Goal: Task Accomplishment & Management: Manage account settings

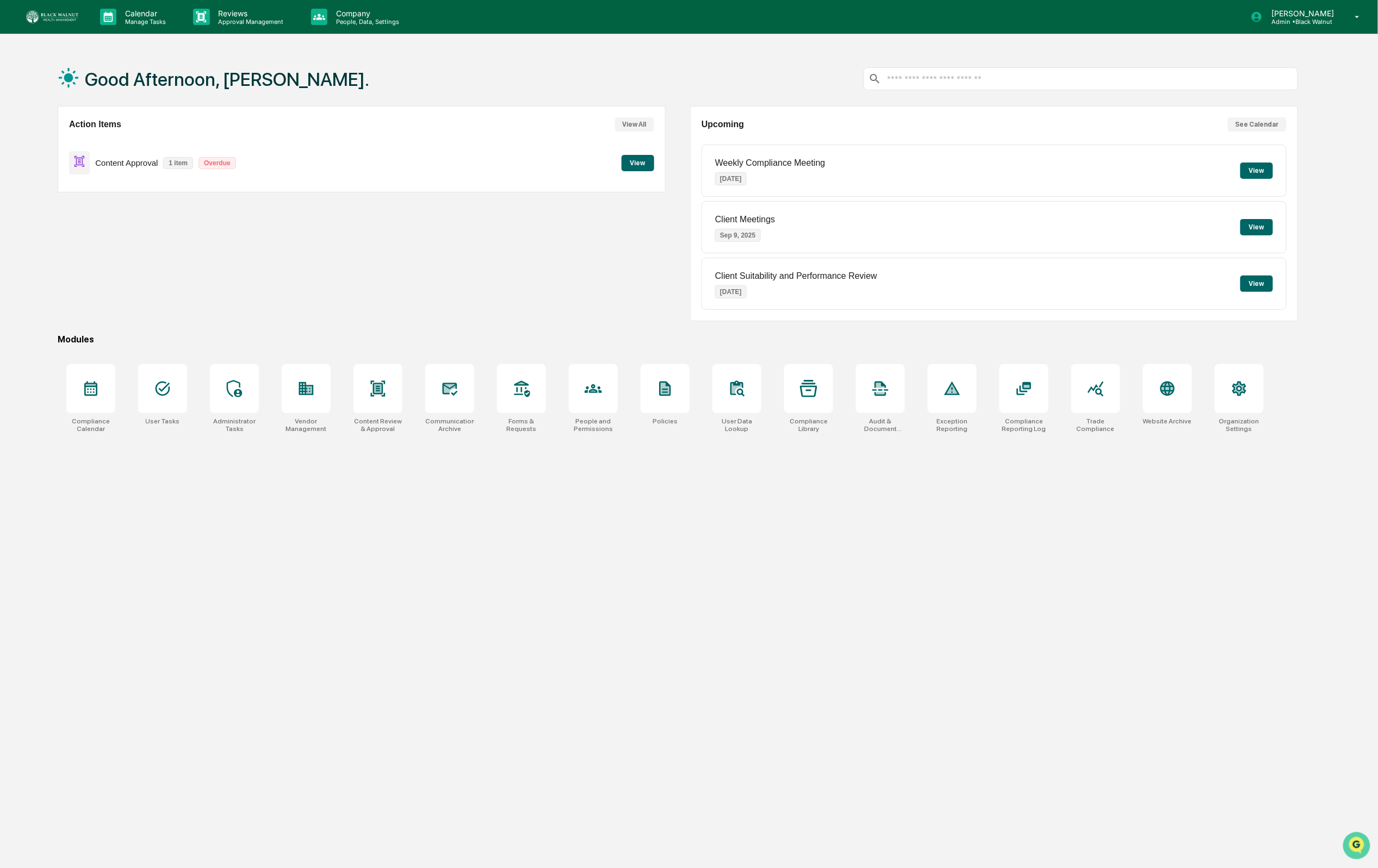
click at [1359, 842] on img "Open customer support" at bounding box center [1356, 844] width 27 height 22
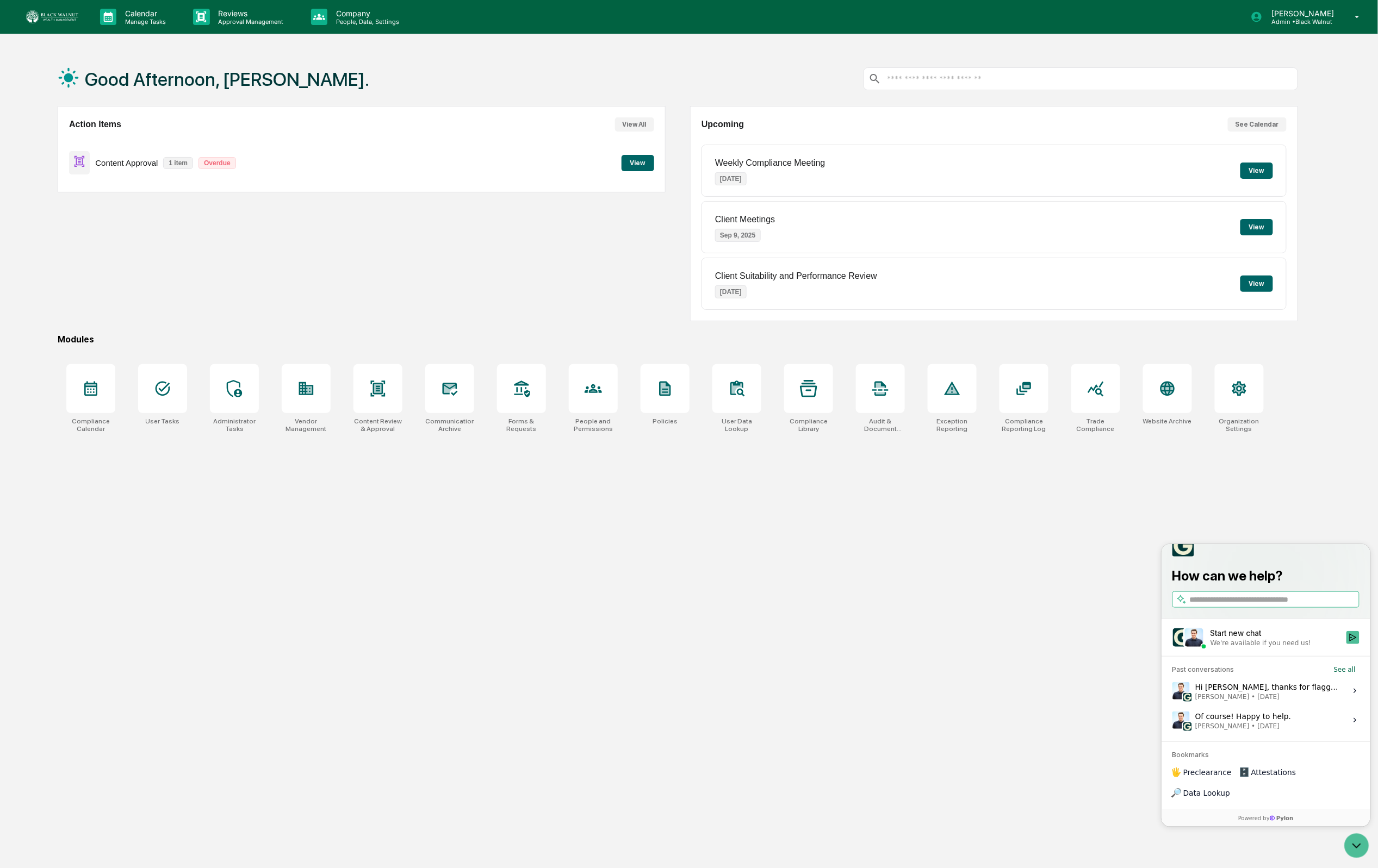
click at [636, 160] on button "View" at bounding box center [637, 163] width 33 height 17
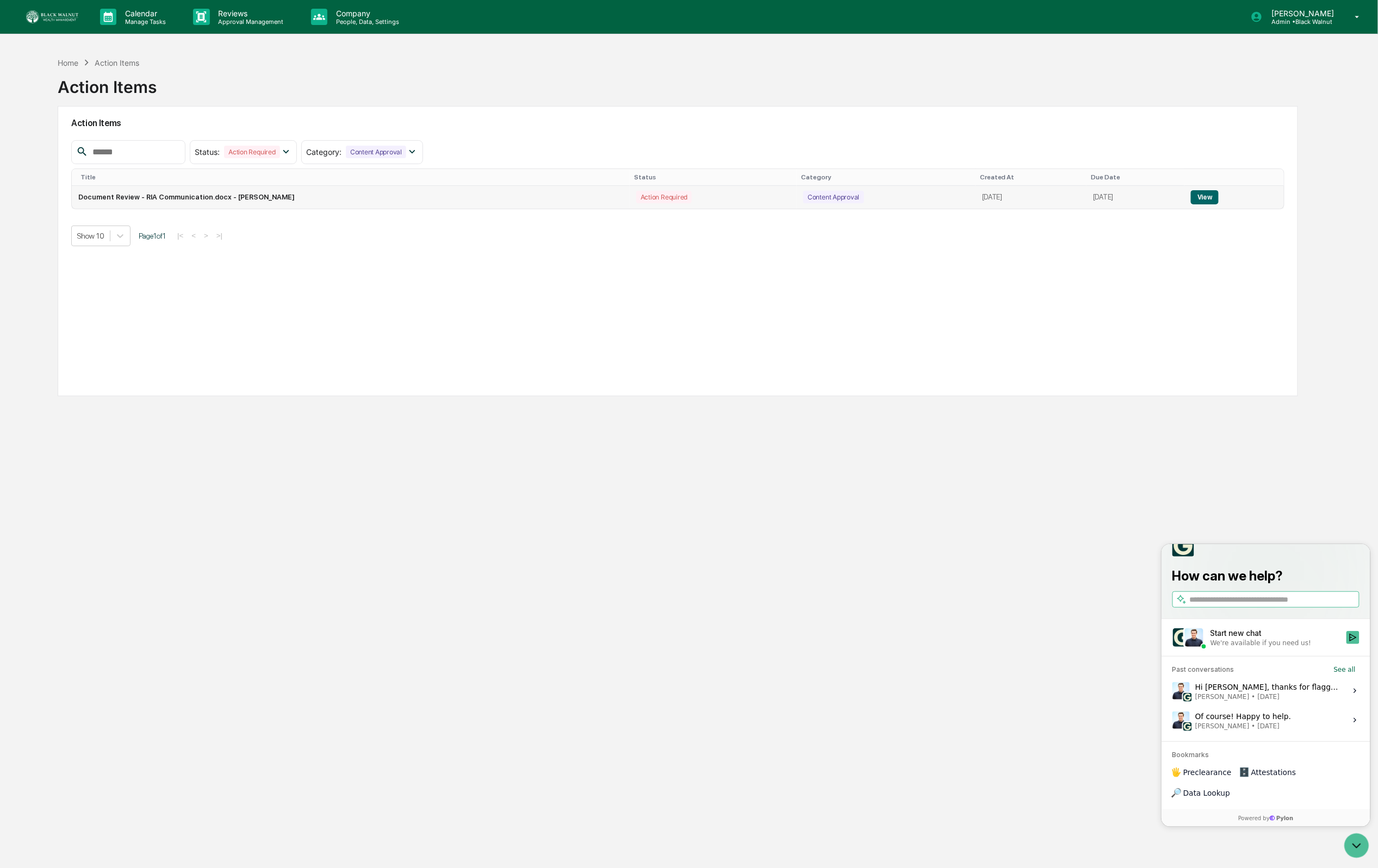
click at [1214, 198] on button "View" at bounding box center [1204, 197] width 28 height 14
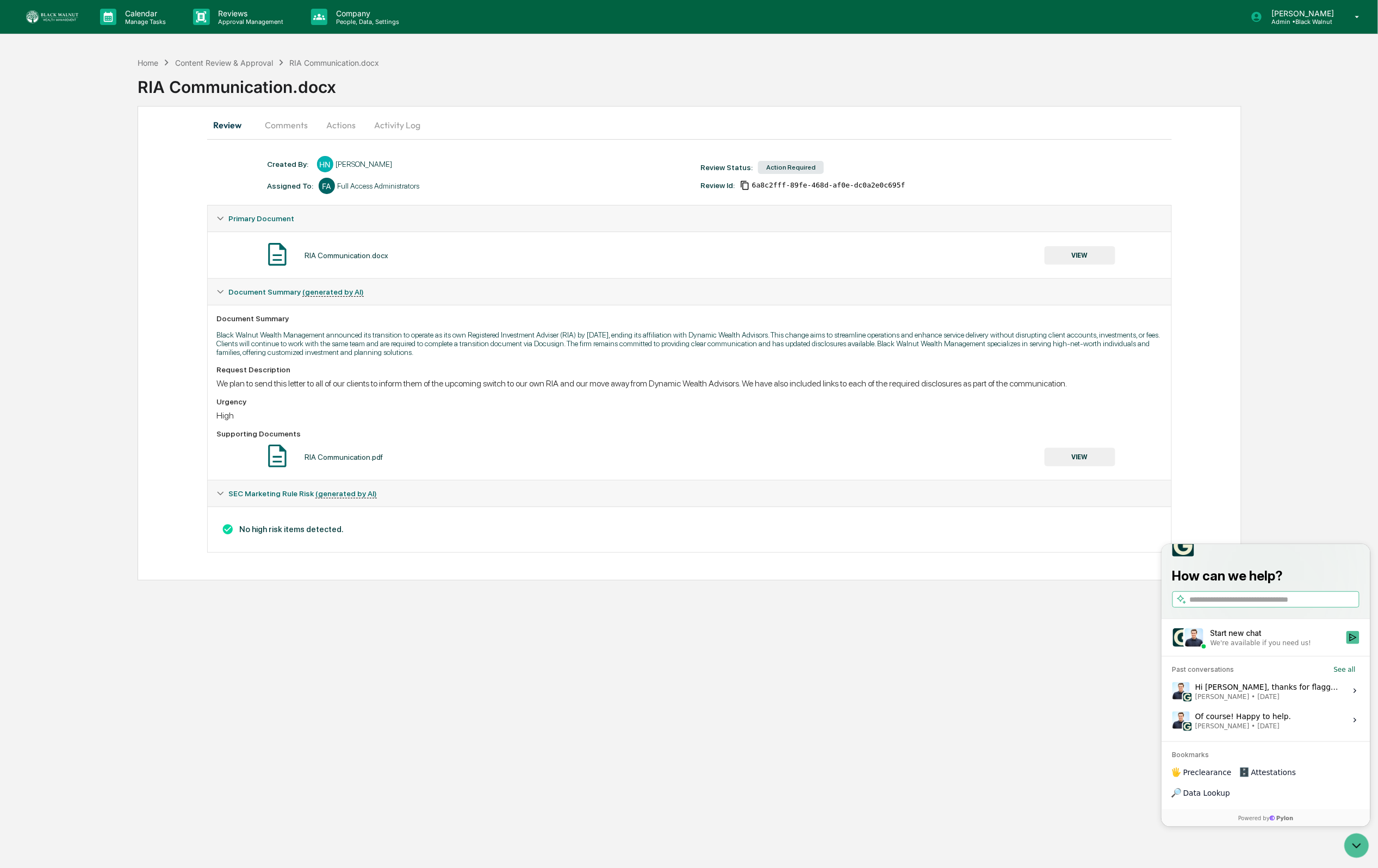
click at [331, 130] on button "Actions" at bounding box center [341, 125] width 49 height 26
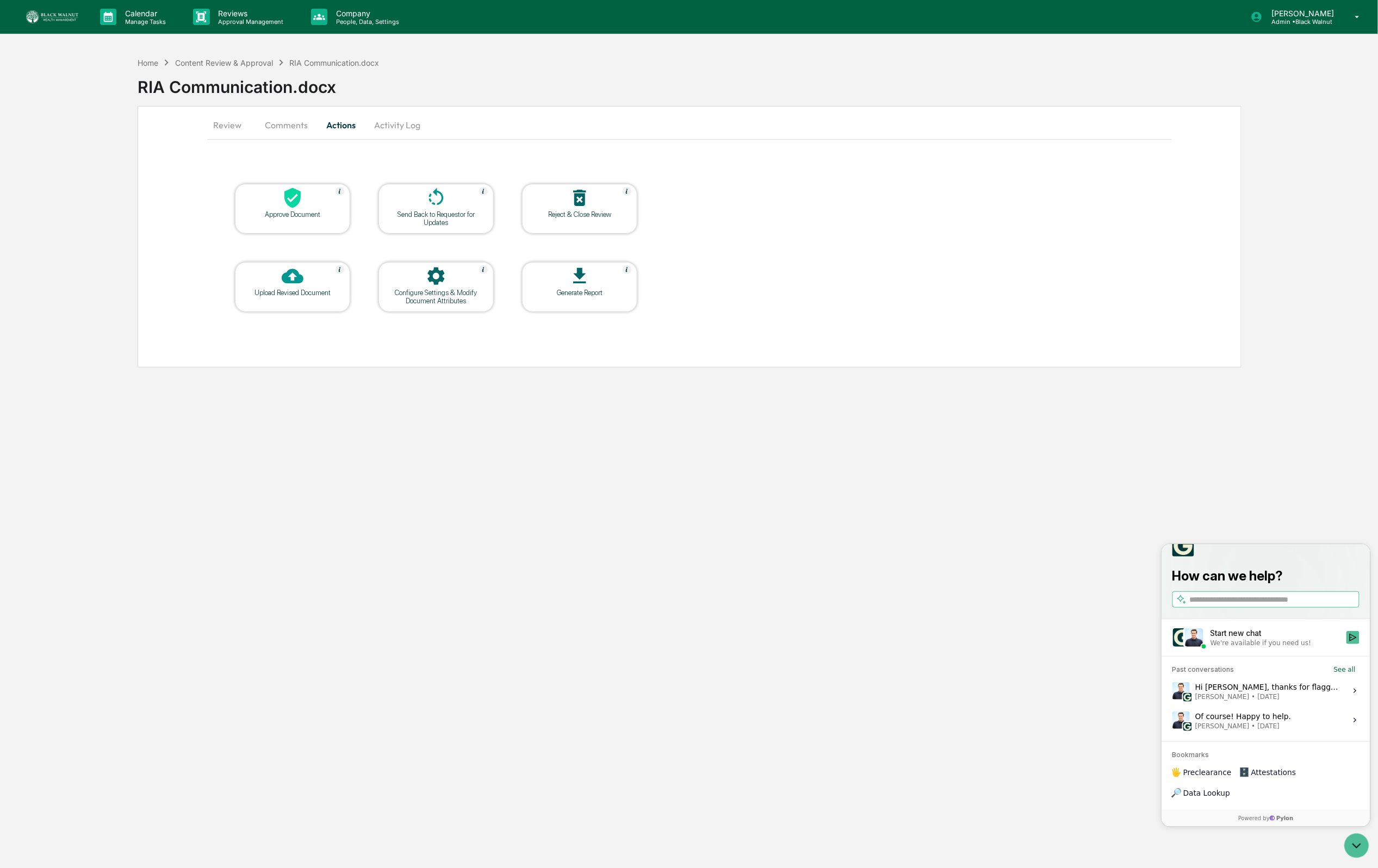
click at [311, 221] on div "Approve Document" at bounding box center [293, 208] width 115 height 50
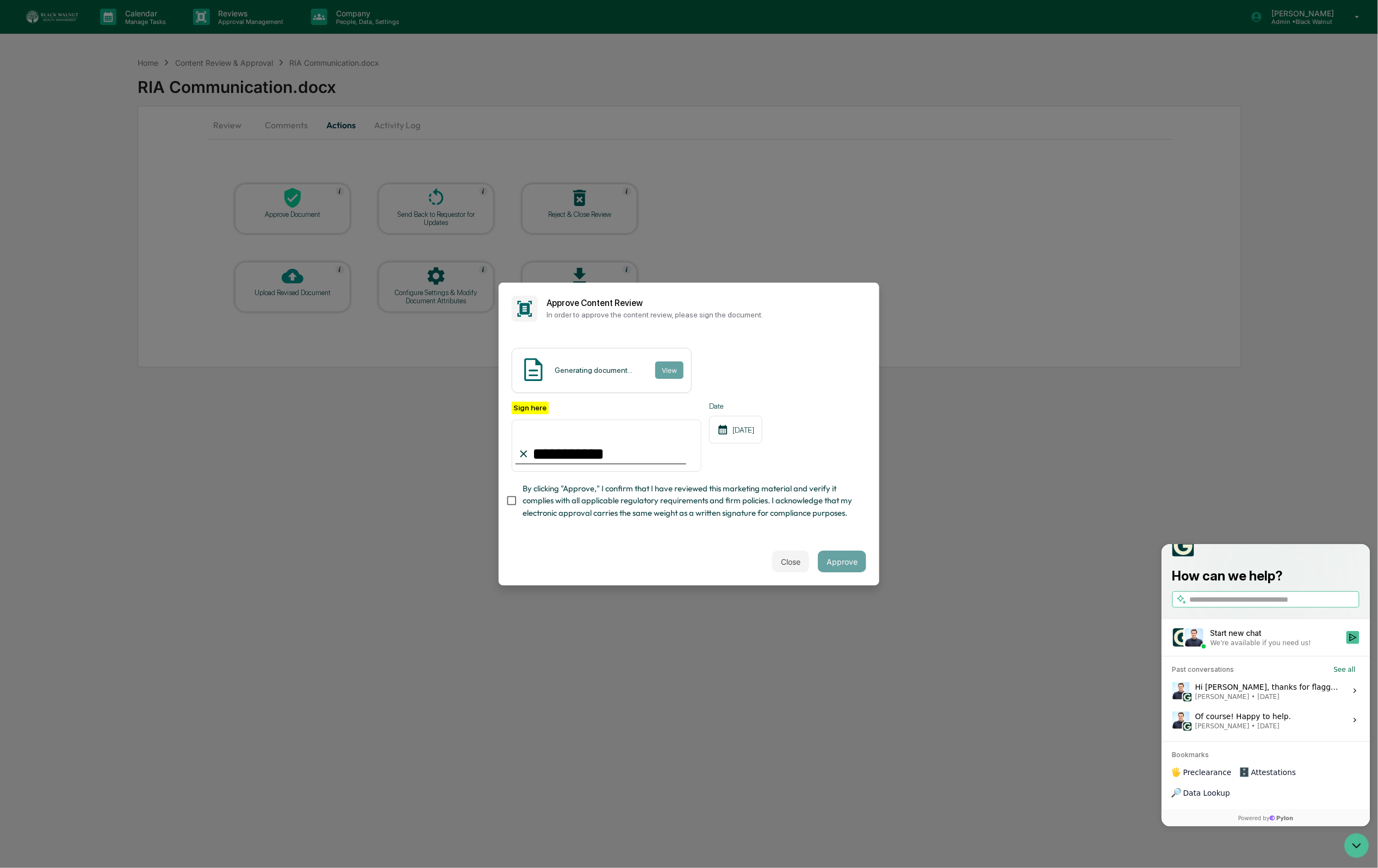
type input "**********"
click at [774, 564] on button "Close" at bounding box center [790, 561] width 37 height 22
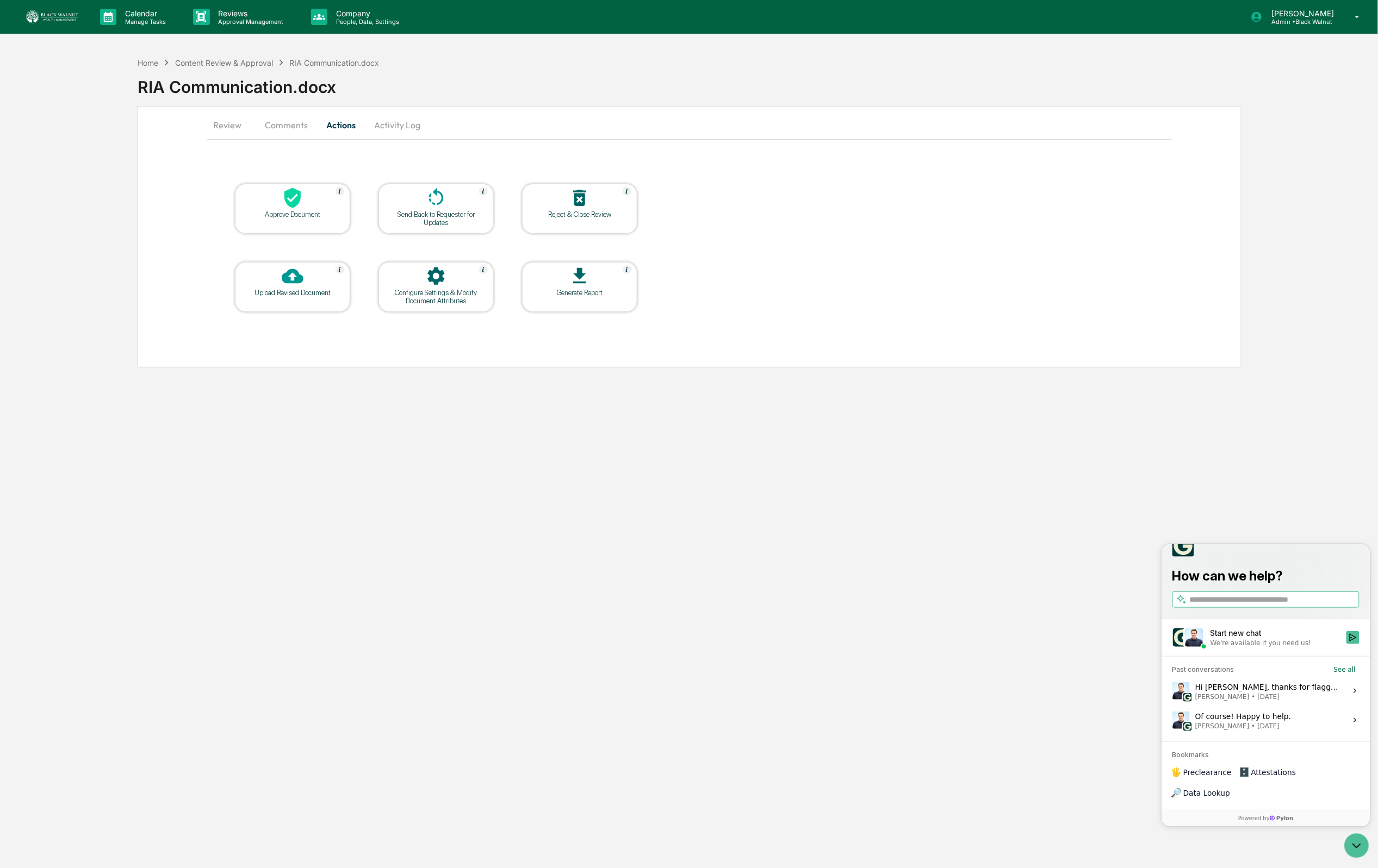
drag, startPoint x: 210, startPoint y: 122, endPoint x: 219, endPoint y: 122, distance: 9.0
click at [210, 122] on button "Review" at bounding box center [231, 125] width 49 height 26
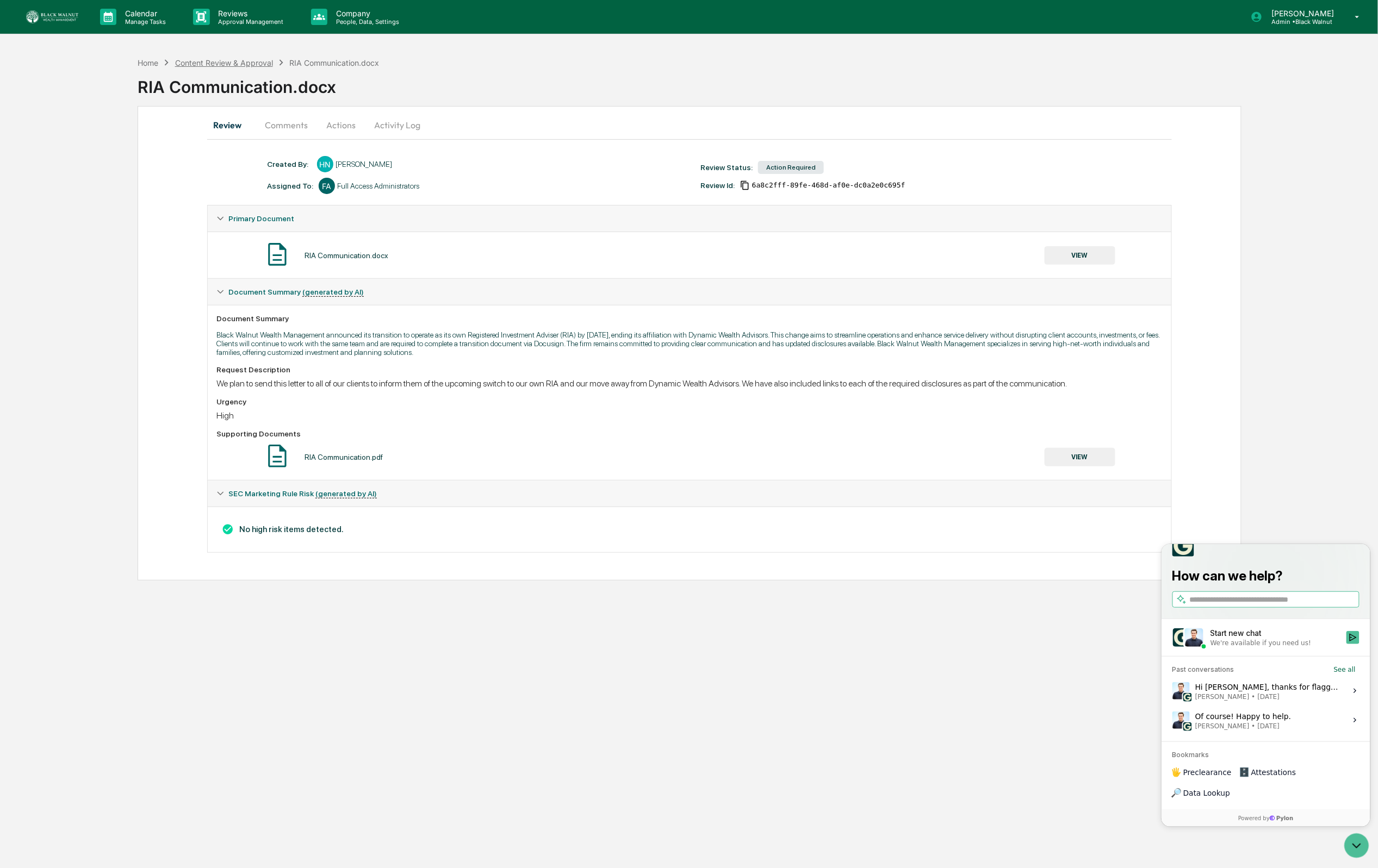
click at [246, 64] on div "Content Review & Approval" at bounding box center [224, 63] width 98 height 9
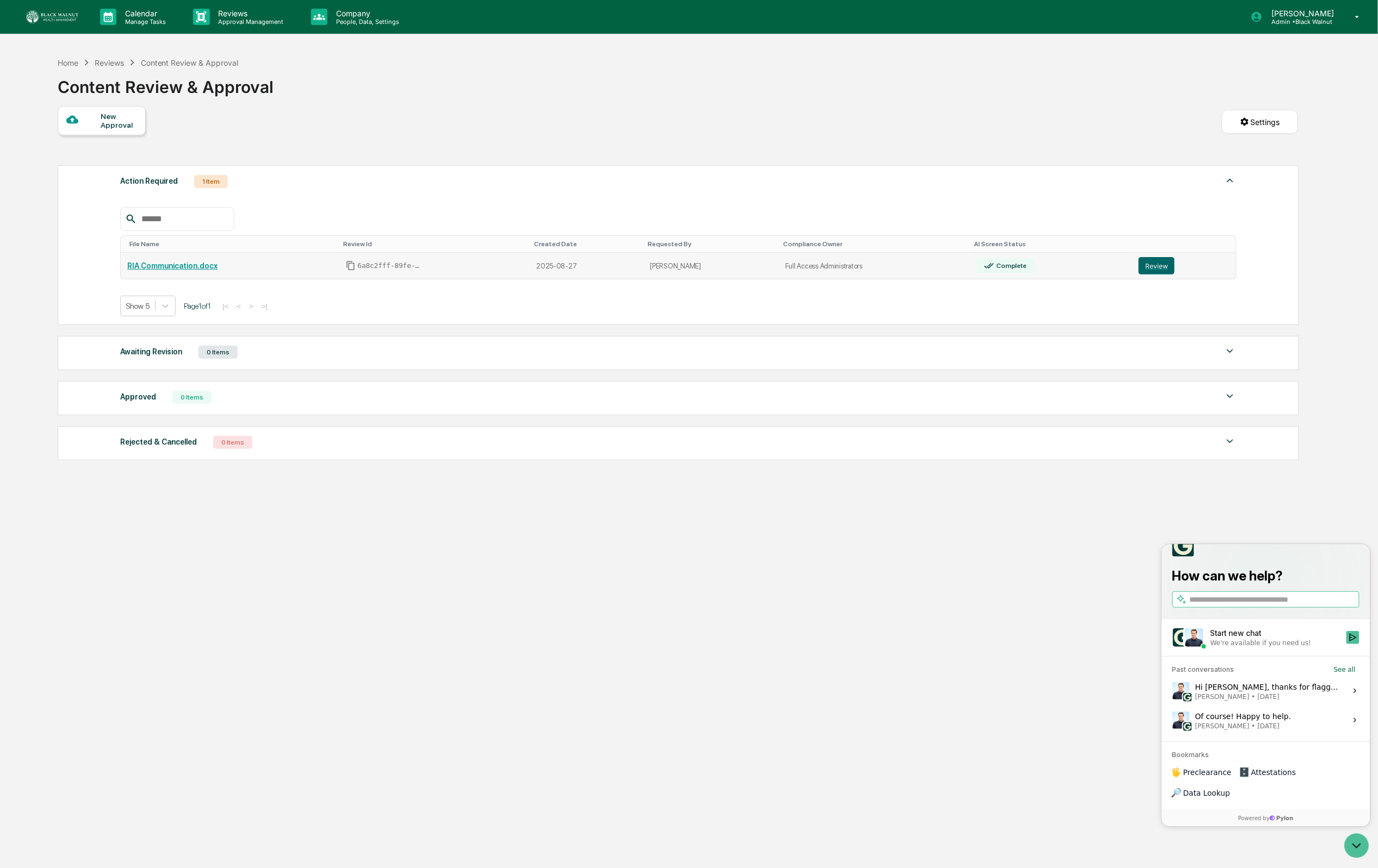
click at [1119, 268] on td "Complete" at bounding box center [1050, 265] width 162 height 27
click at [1153, 269] on button "Review" at bounding box center [1156, 265] width 36 height 17
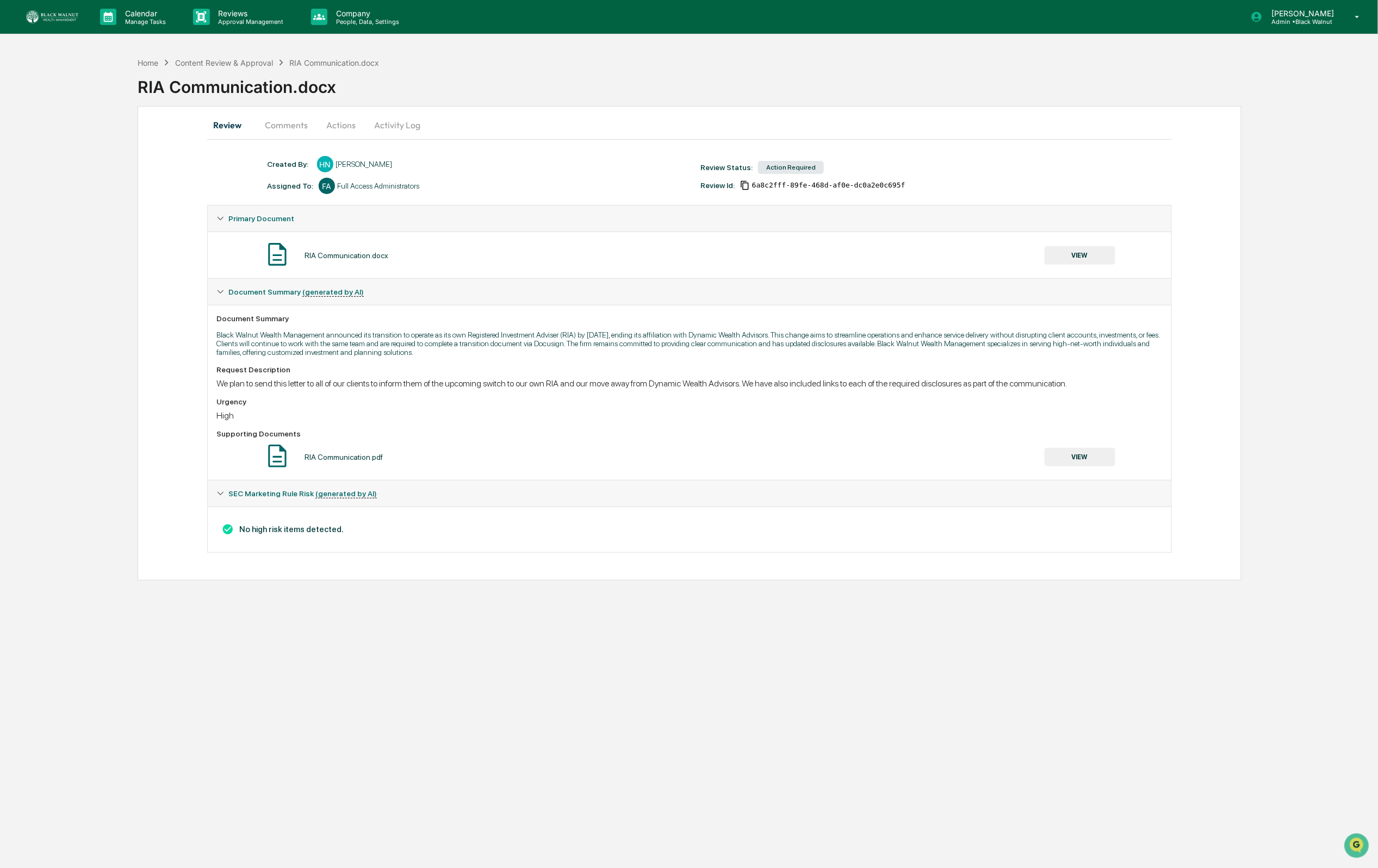
click at [305, 126] on button "Comments" at bounding box center [287, 125] width 61 height 26
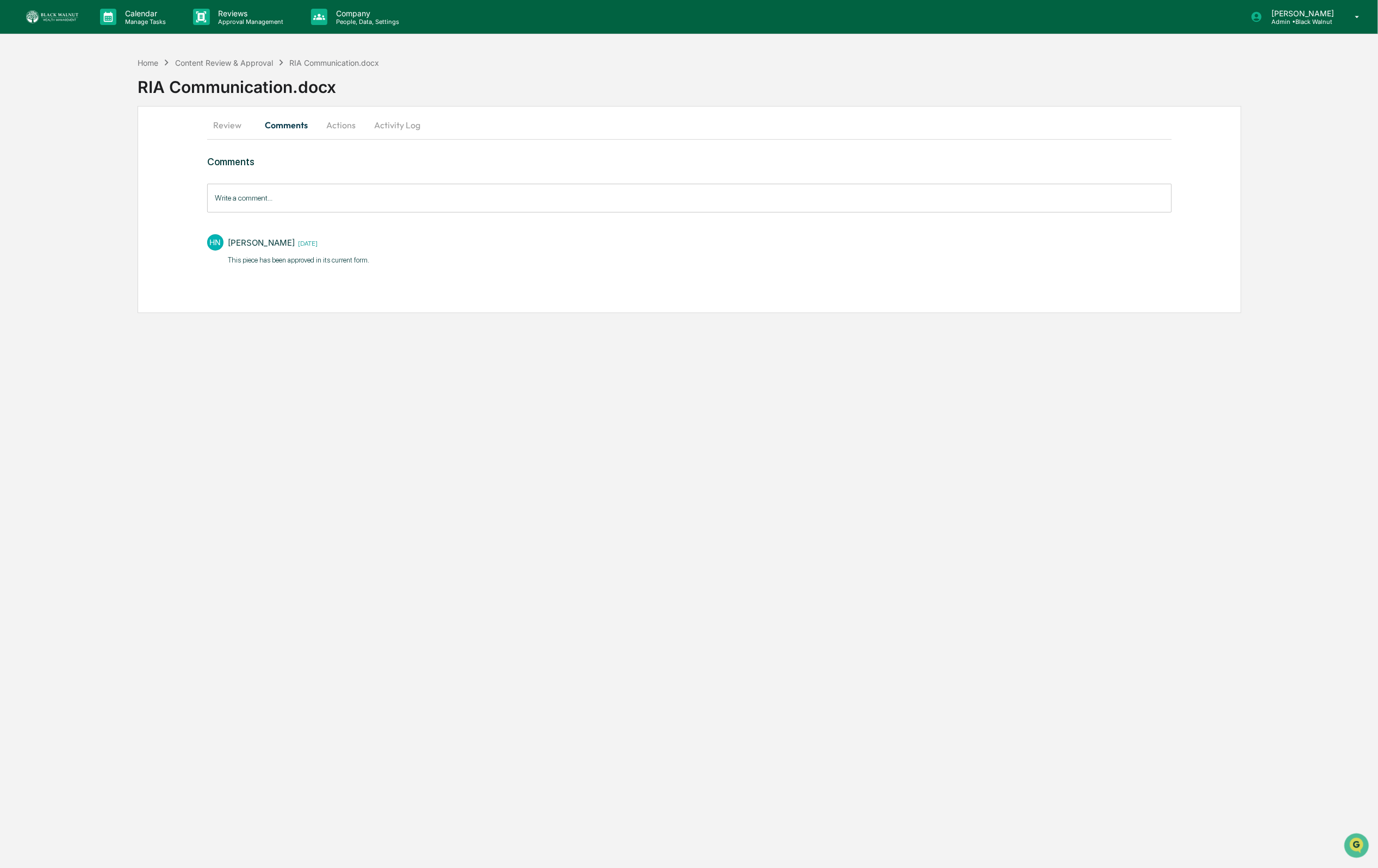
click at [322, 126] on button "Actions" at bounding box center [341, 125] width 49 height 26
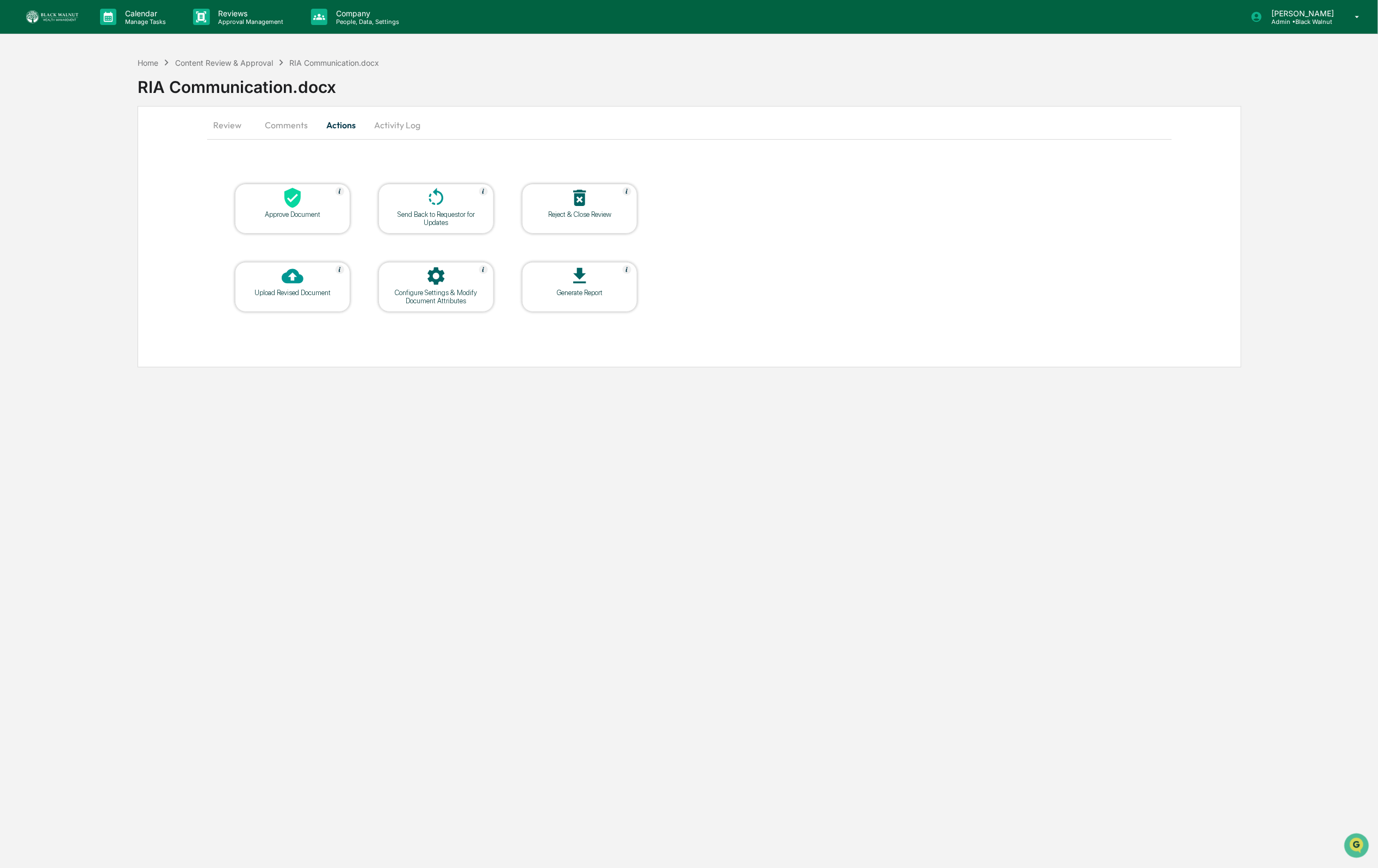
click at [289, 126] on button "Comments" at bounding box center [287, 125] width 61 height 26
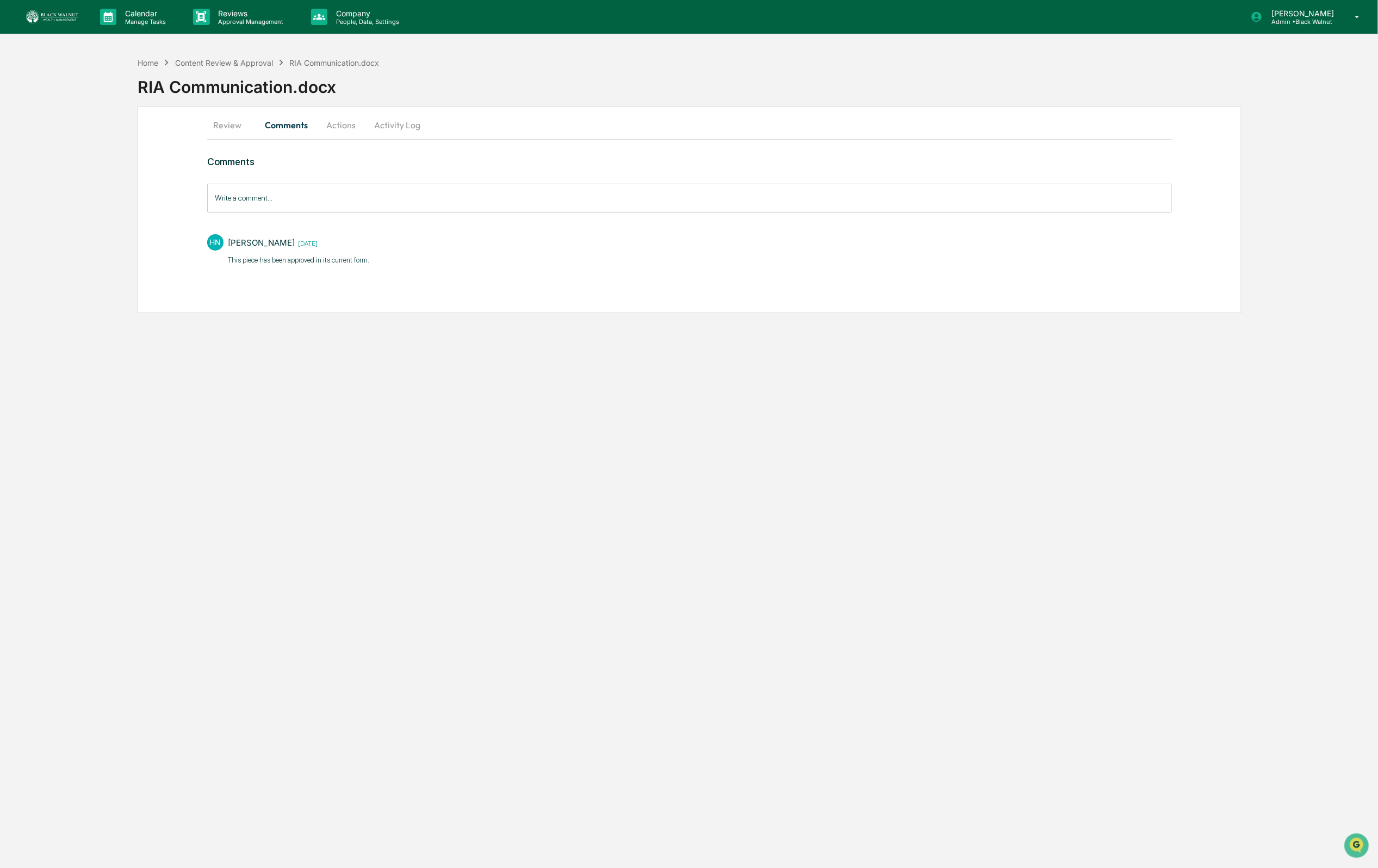
click at [336, 129] on button "Actions" at bounding box center [341, 125] width 49 height 26
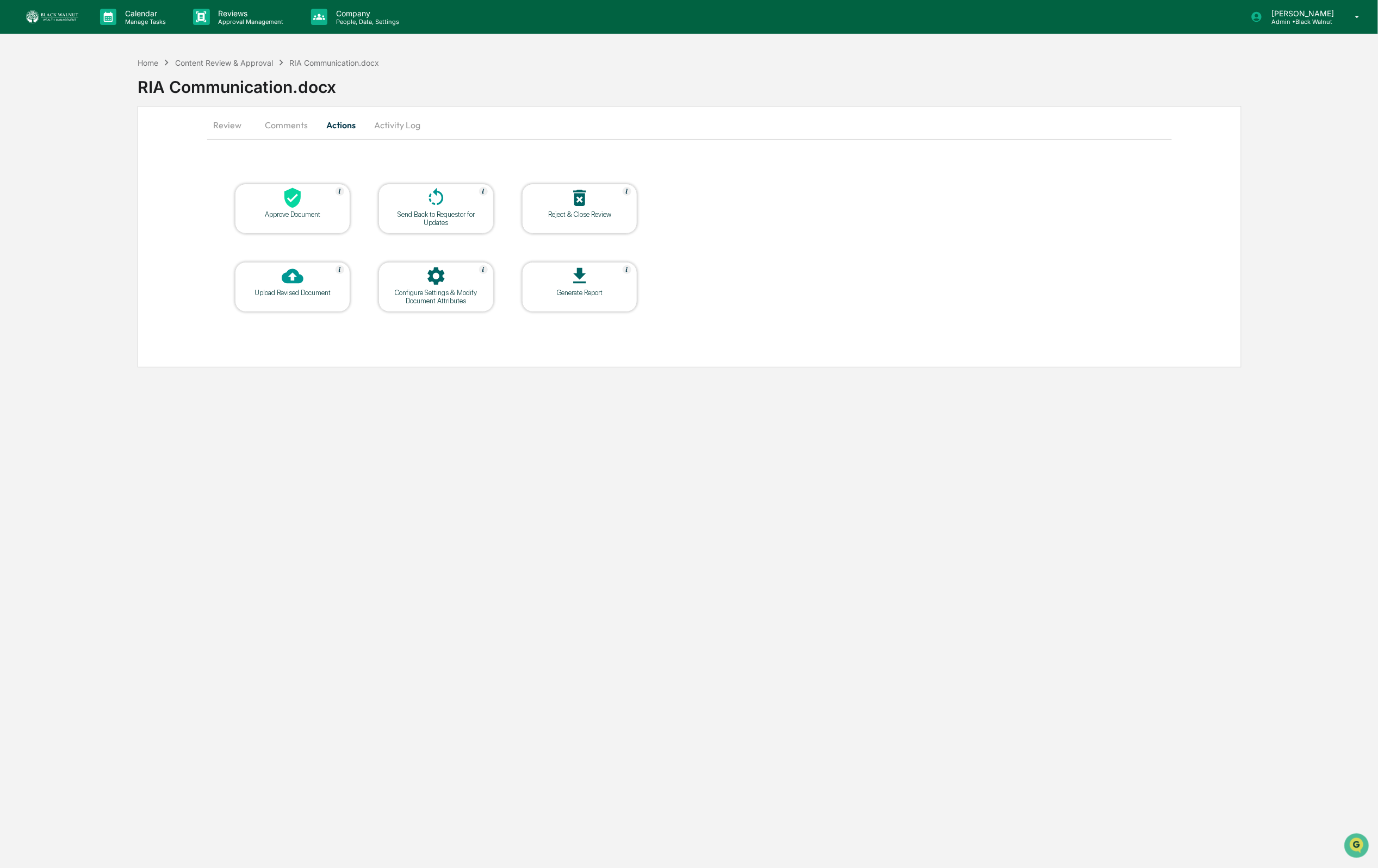
click at [321, 205] on div at bounding box center [292, 199] width 108 height 24
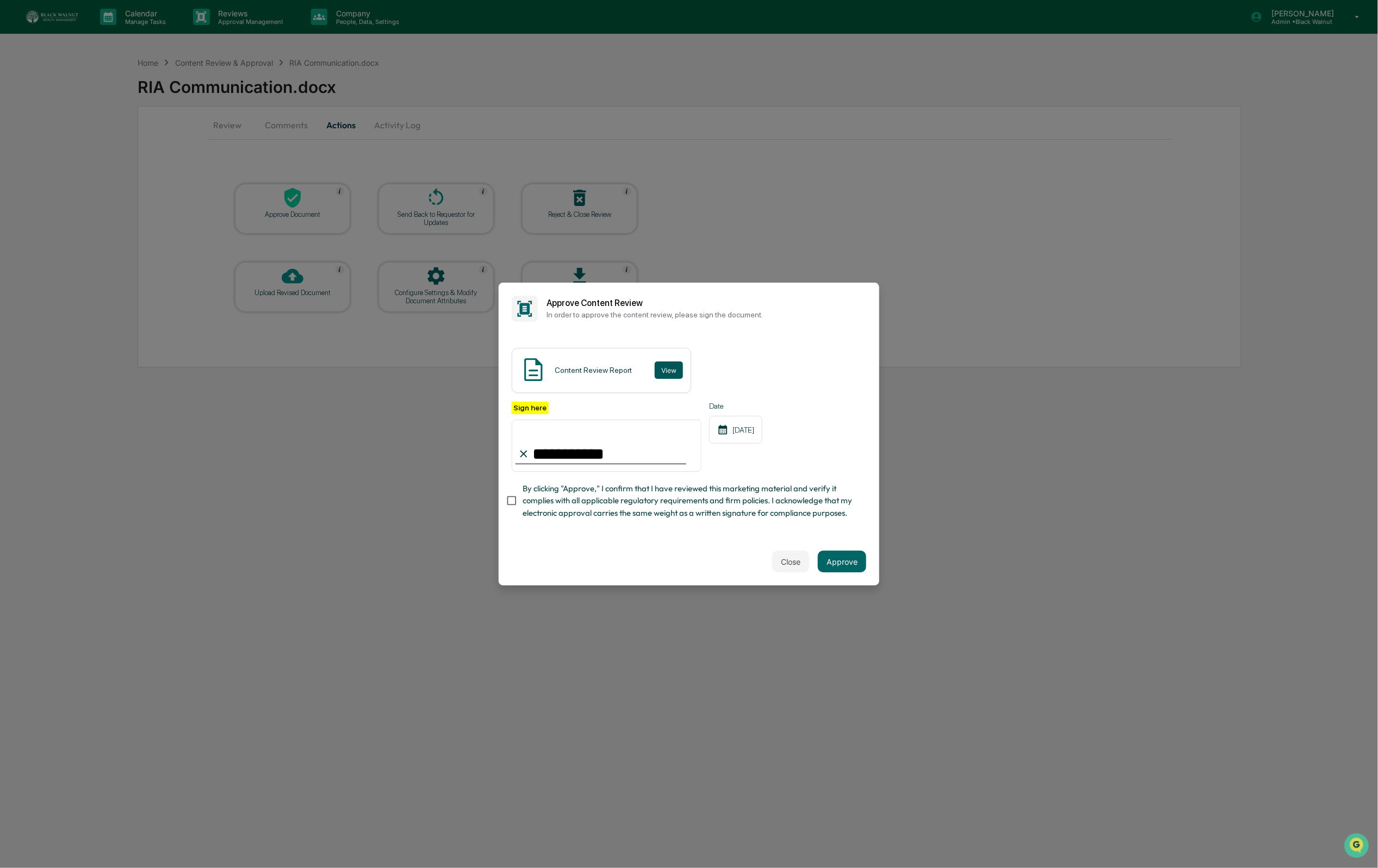
type input "**********"
click at [670, 365] on button "View" at bounding box center [668, 370] width 28 height 17
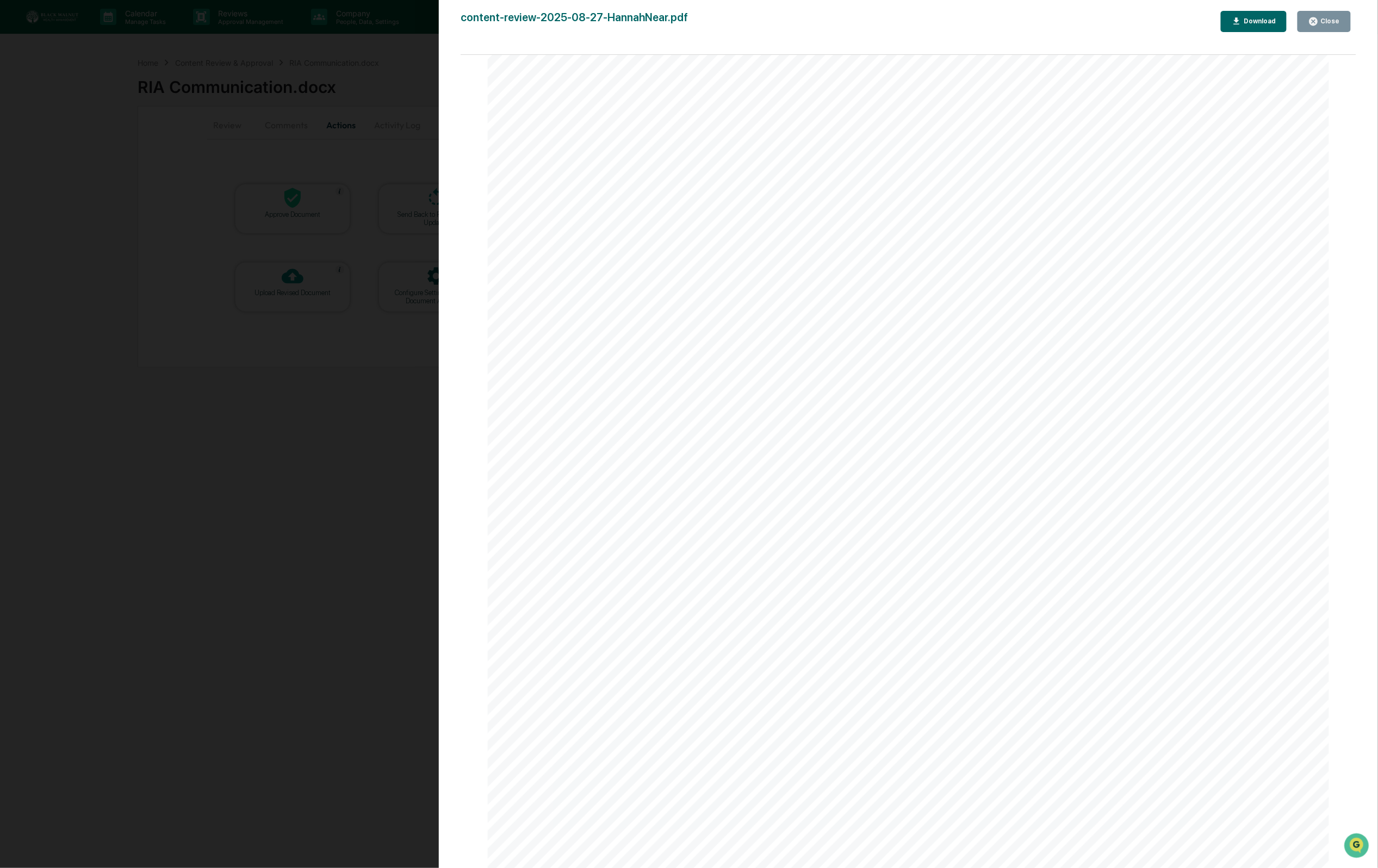
scroll to position [1289, 0]
click at [1343, 28] on button "Close" at bounding box center [1324, 21] width 53 height 21
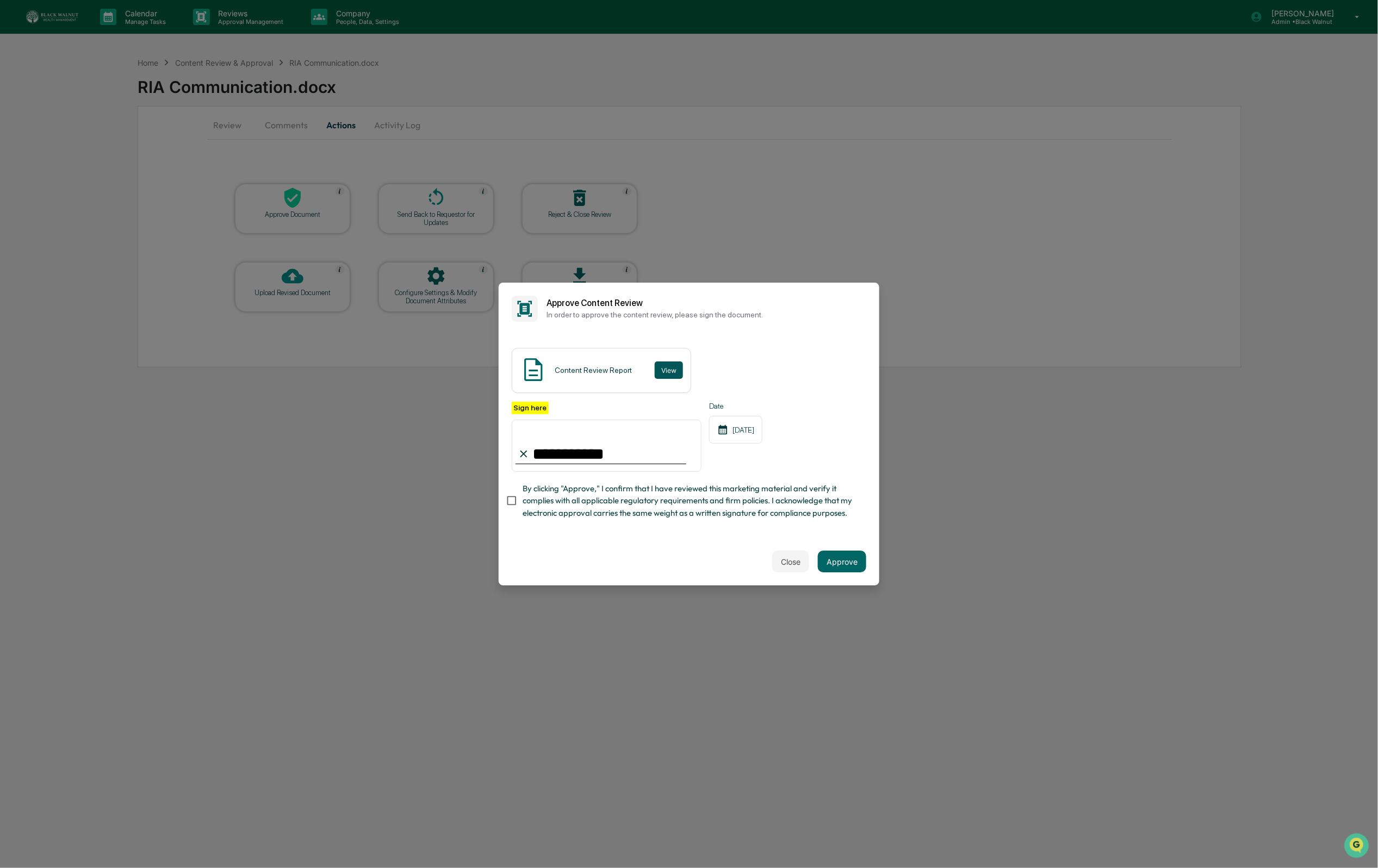
click at [683, 371] on button "View" at bounding box center [668, 370] width 28 height 17
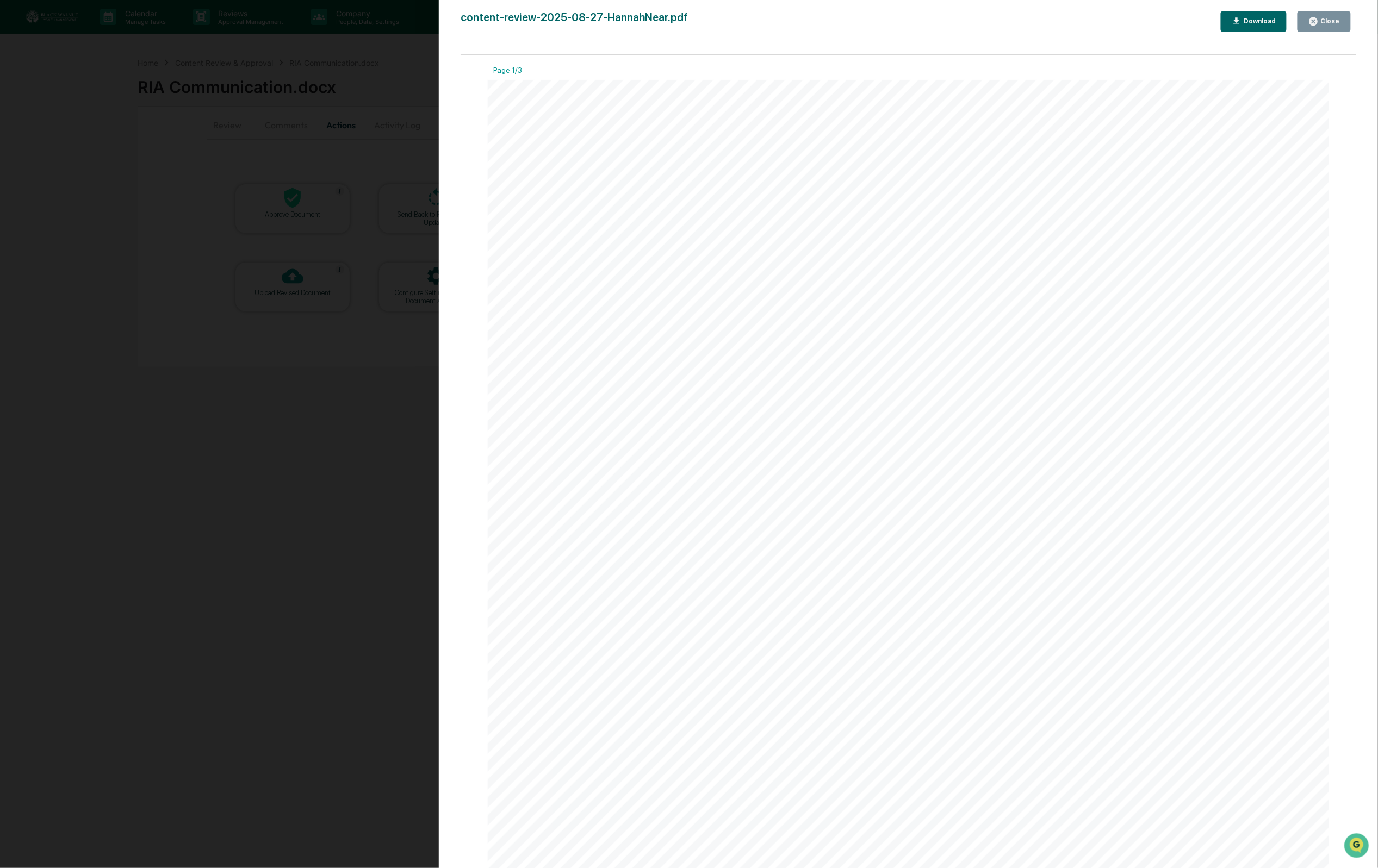
drag, startPoint x: 1214, startPoint y: 20, endPoint x: 1223, endPoint y: 20, distance: 9.0
click at [1219, 20] on div "content-review-2025-08-27-HannahNear.pdf Close Download" at bounding box center [908, 21] width 896 height 21
click at [1229, 20] on button "Download" at bounding box center [1253, 21] width 66 height 21
click at [1304, 25] on button "Close" at bounding box center [1324, 21] width 53 height 21
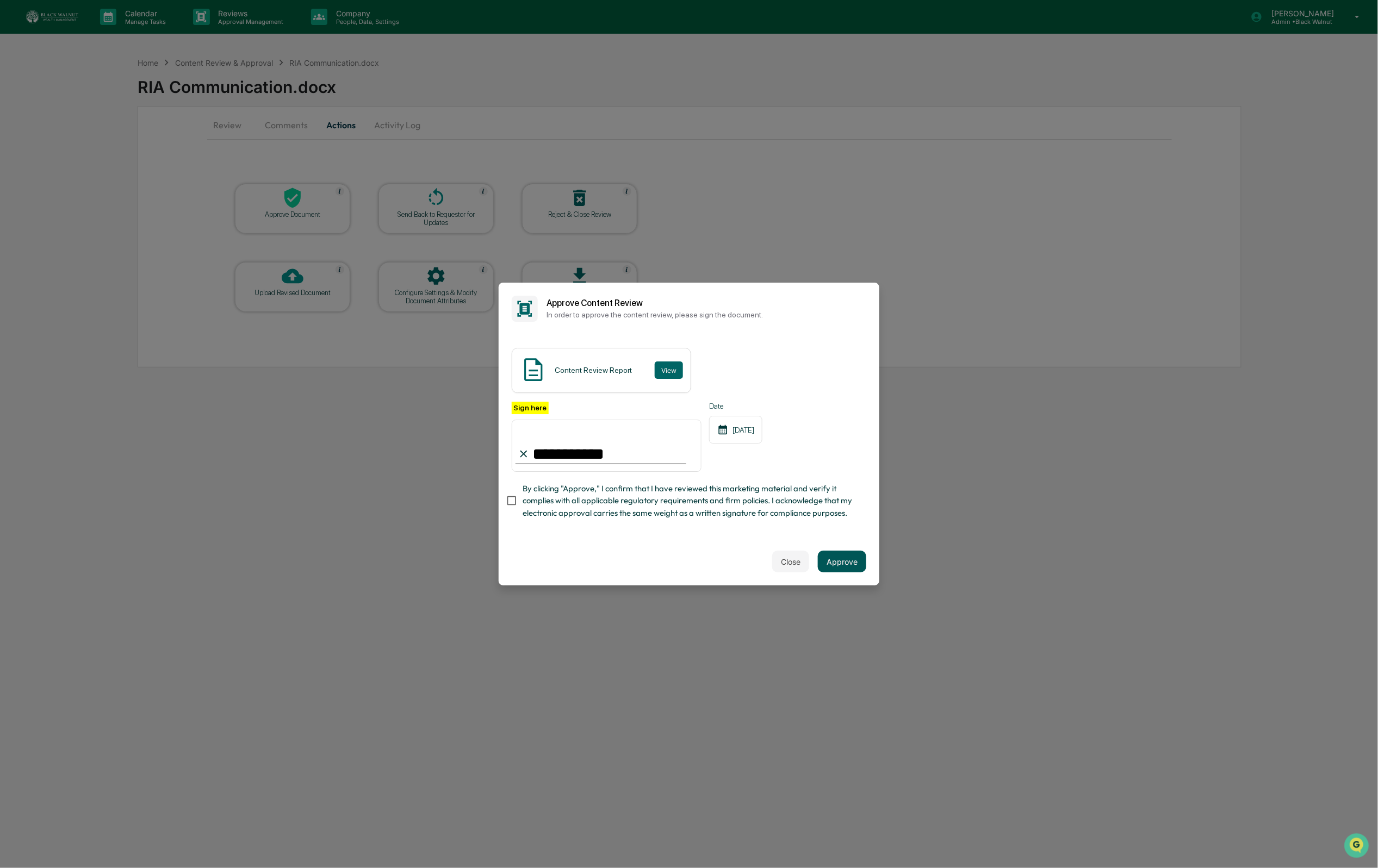
click at [852, 566] on button "Approve" at bounding box center [842, 561] width 49 height 22
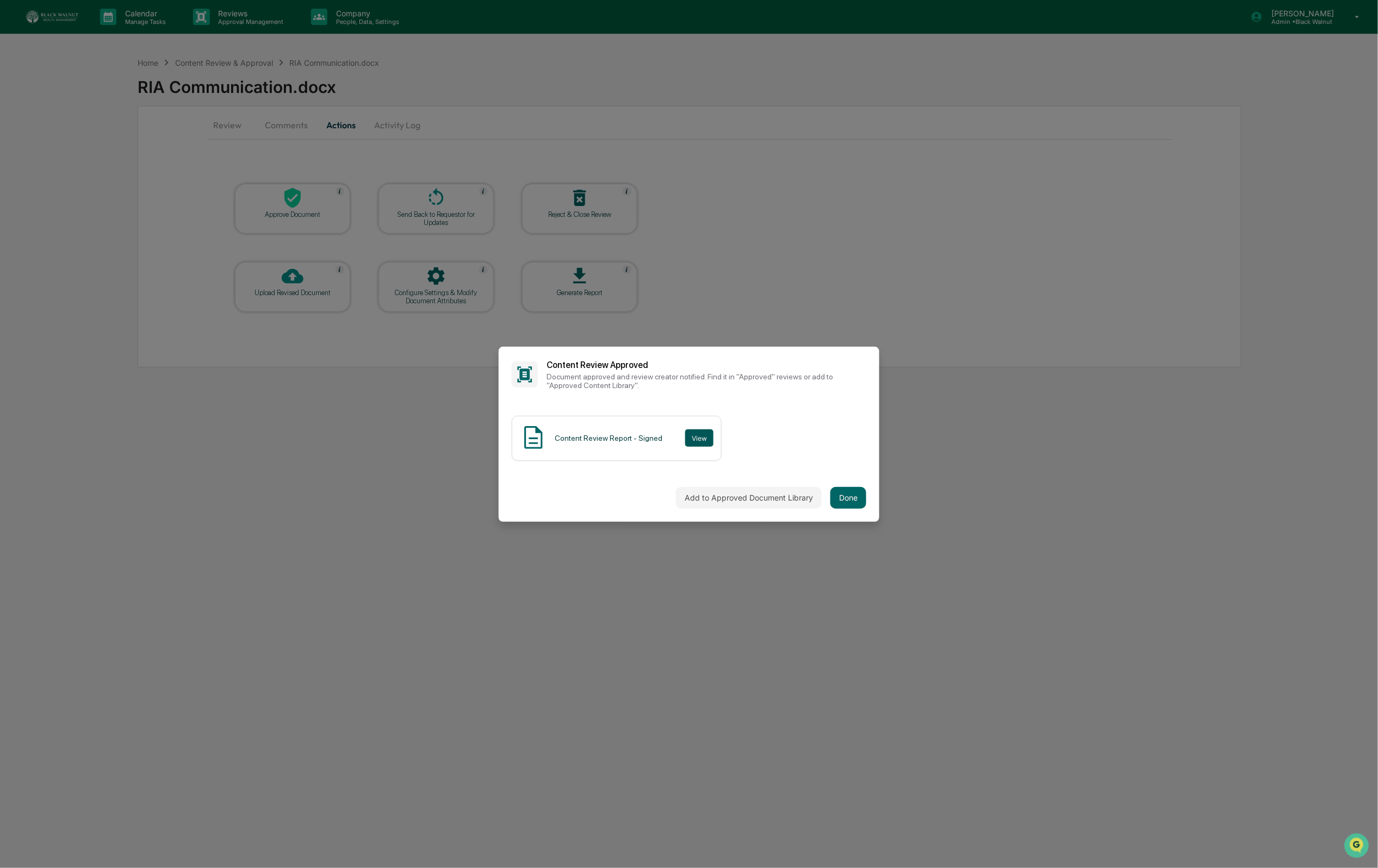
click at [695, 437] on button "View" at bounding box center [698, 437] width 28 height 17
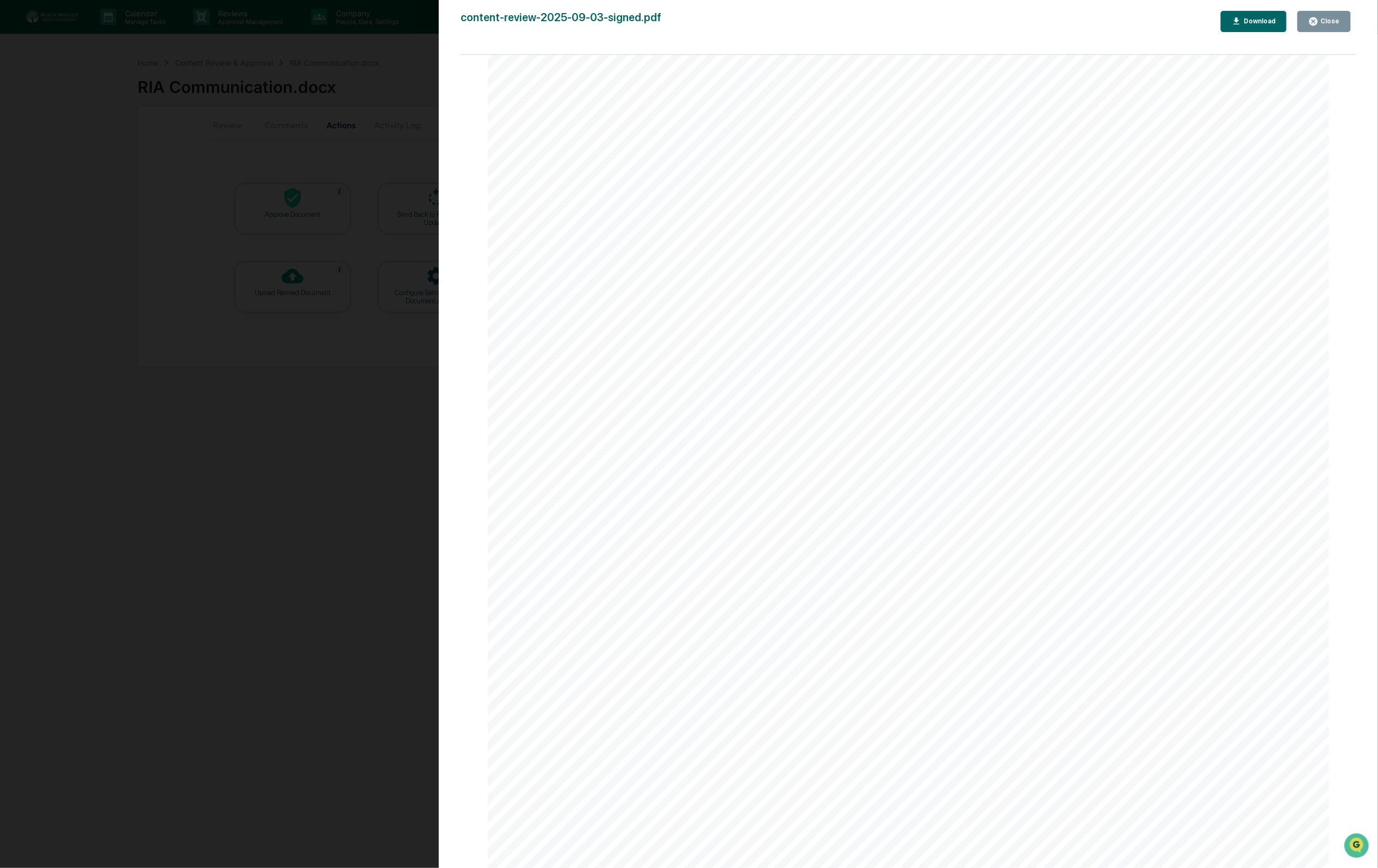
scroll to position [1336, 0]
drag, startPoint x: 1338, startPoint y: 16, endPoint x: 1319, endPoint y: 39, distance: 29.8
click at [1338, 17] on div "Close" at bounding box center [1324, 22] width 32 height 11
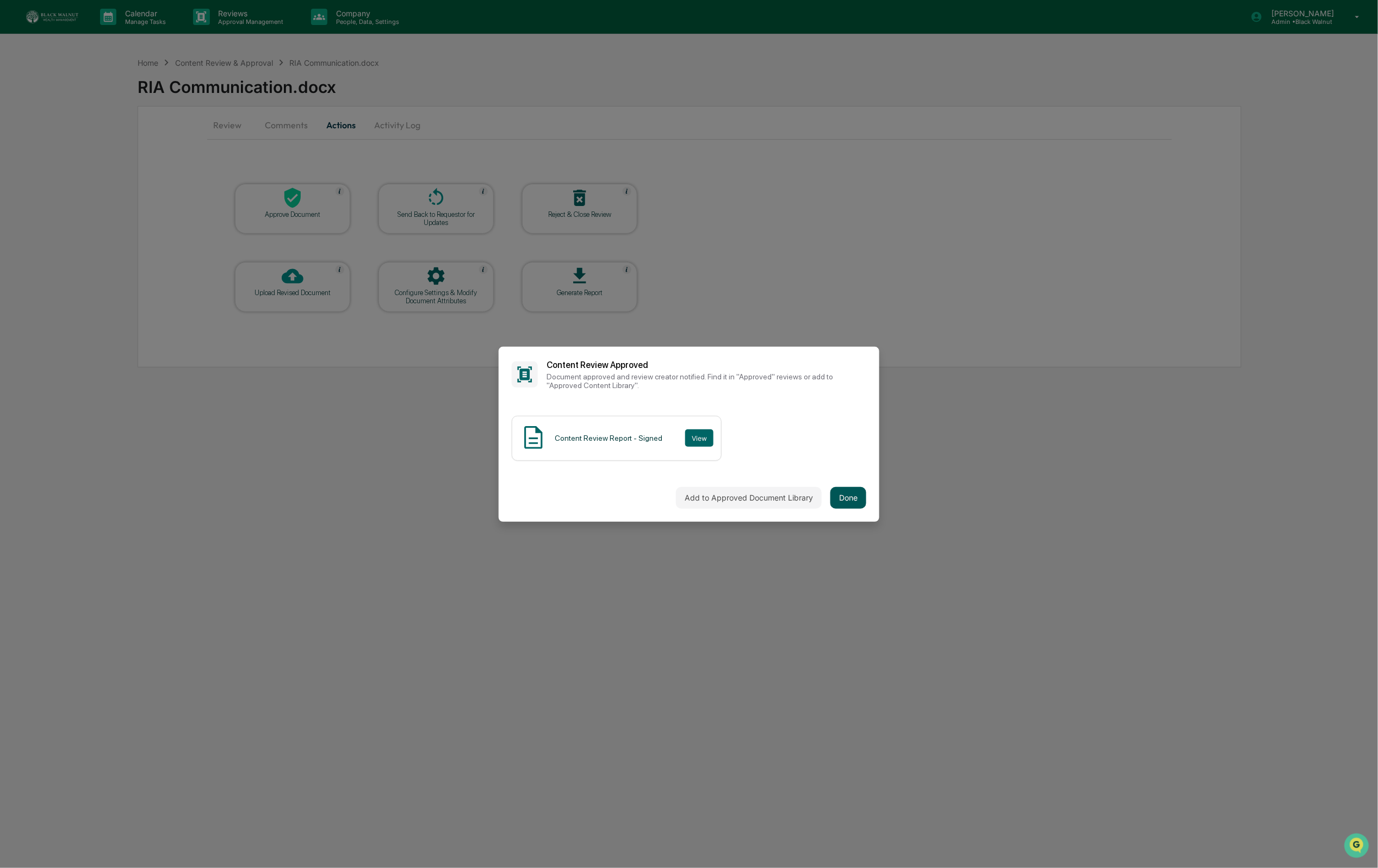
click at [848, 489] on button "Done" at bounding box center [848, 497] width 36 height 22
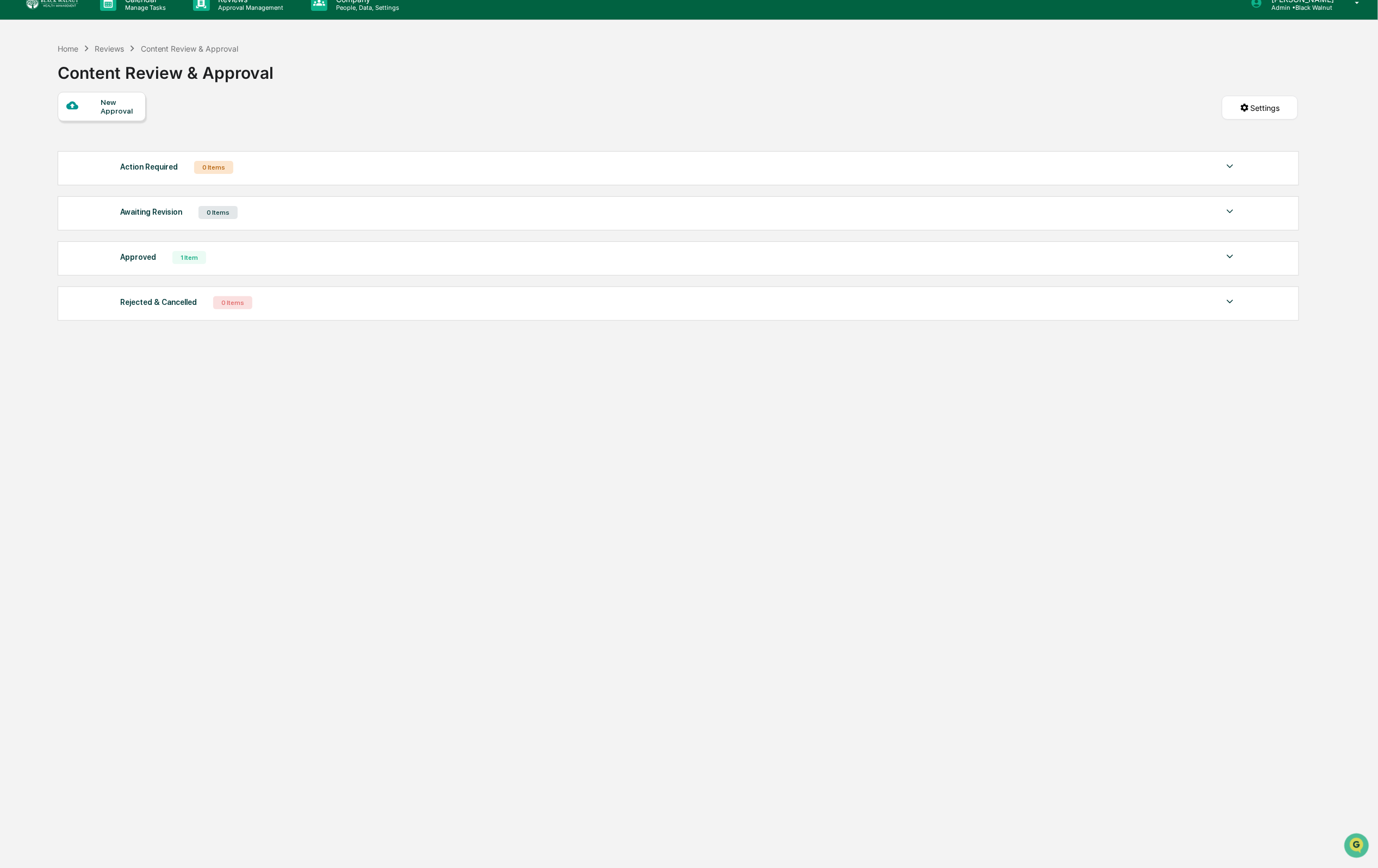
scroll to position [13, 0]
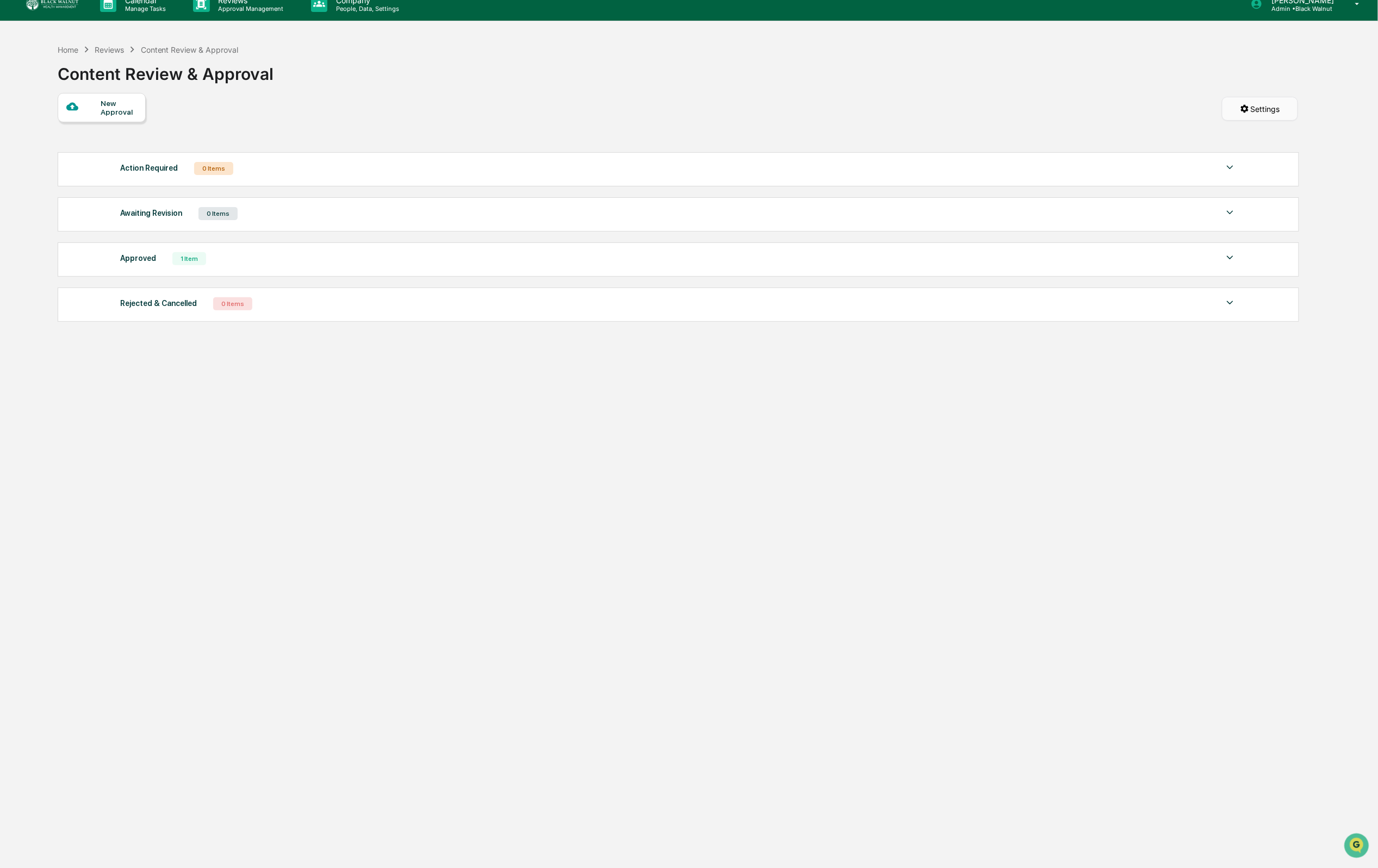
click at [1248, 114] on html "Calendar Manage Tasks Reviews Approval Management Company People, Data, Setting…" at bounding box center [689, 421] width 1378 height 868
click at [1159, 104] on html "Calendar Manage Tasks Reviews Approval Management Company People, Data, Setting…" at bounding box center [689, 421] width 1378 height 868
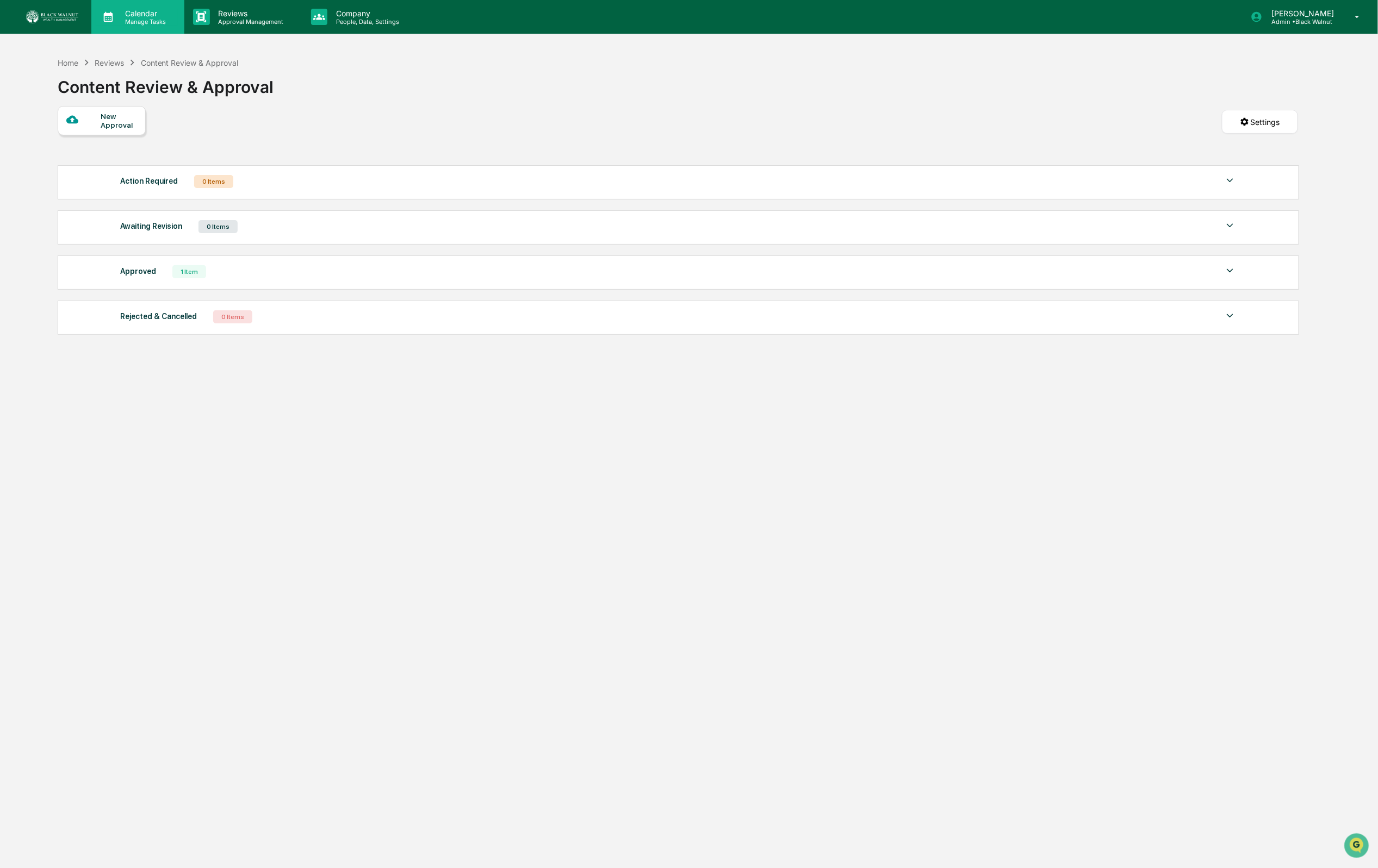
click at [116, 18] on p "Manage Tasks" at bounding box center [143, 22] width 55 height 8
click at [64, 17] on div at bounding box center [689, 434] width 1378 height 868
click at [64, 17] on img at bounding box center [52, 17] width 52 height 13
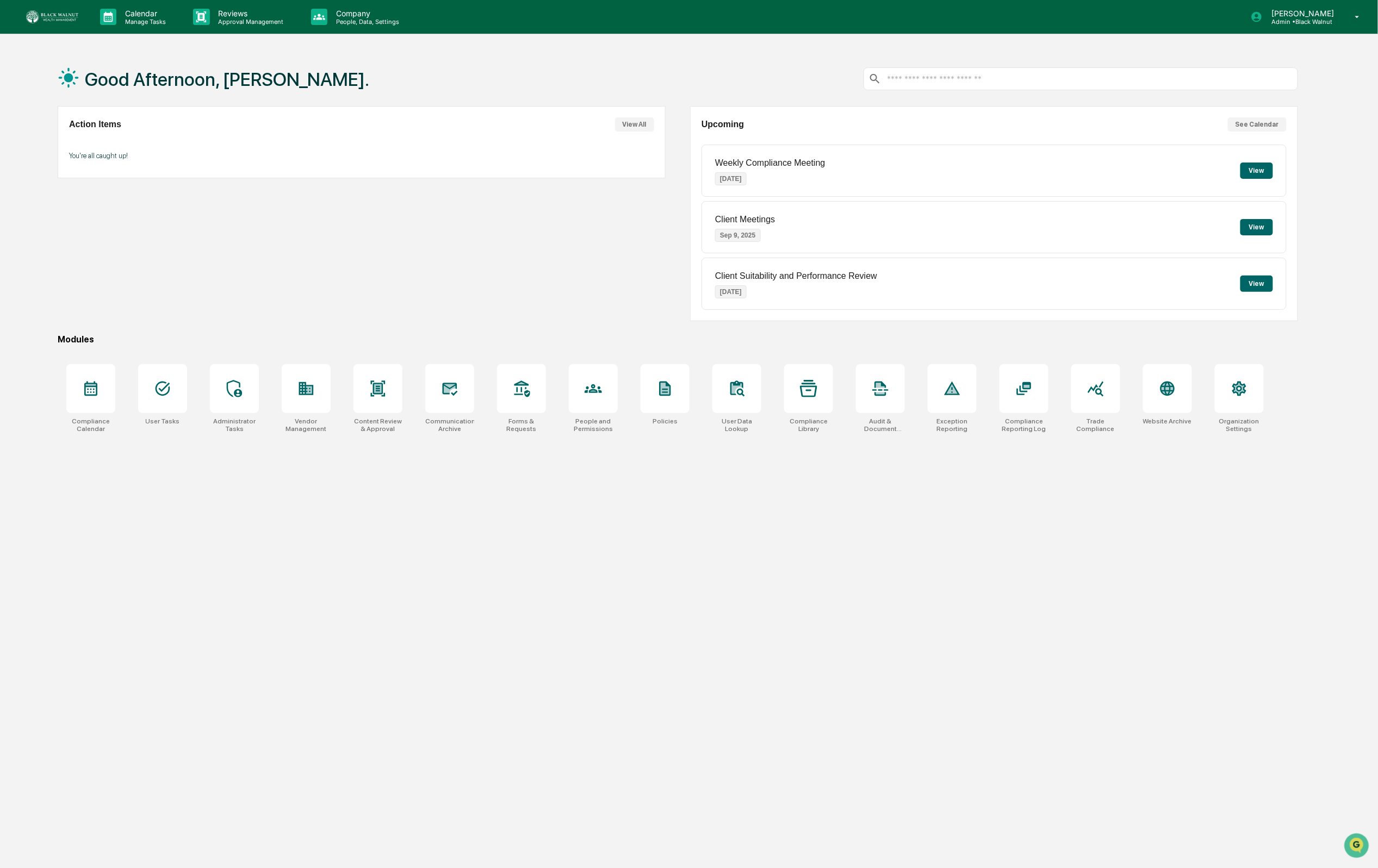
click at [44, 17] on img at bounding box center [52, 17] width 52 height 13
click at [72, 280] on div "Action Items View All You're all caught up!" at bounding box center [361, 214] width 607 height 215
click at [93, 371] on div at bounding box center [90, 388] width 49 height 49
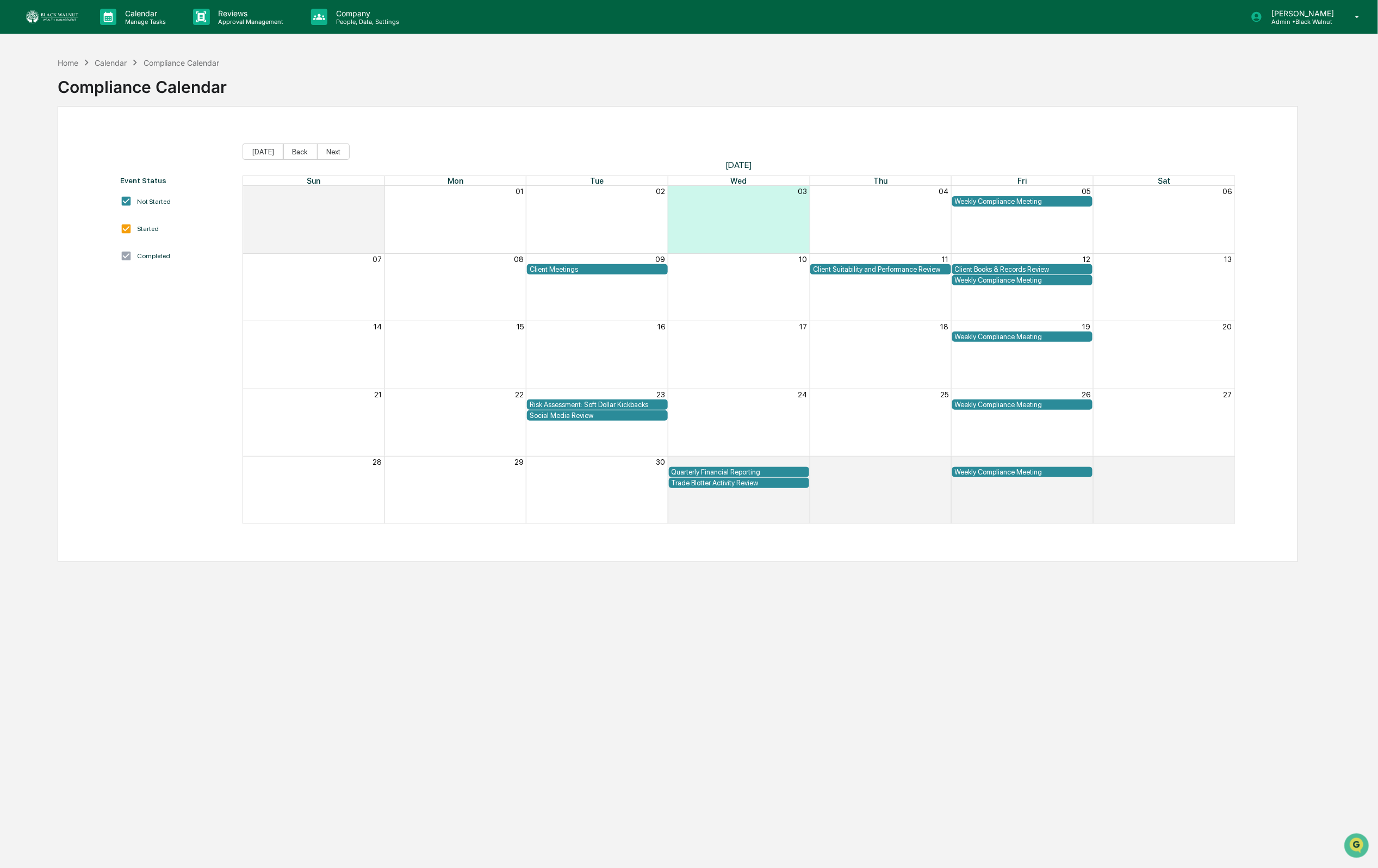
click at [546, 581] on div "Home Calendar Compliance Calendar Compliance Calendar Event Status Not Started …" at bounding box center [677, 485] width 1273 height 868
click at [543, 581] on div "Home Calendar Compliance Calendar Compliance Calendar Event Status Not Started …" at bounding box center [677, 485] width 1273 height 868
click at [928, 58] on div "Home Calendar Compliance Calendar Compliance Calendar" at bounding box center [677, 79] width 1240 height 55
click at [57, 17] on img at bounding box center [52, 17] width 52 height 13
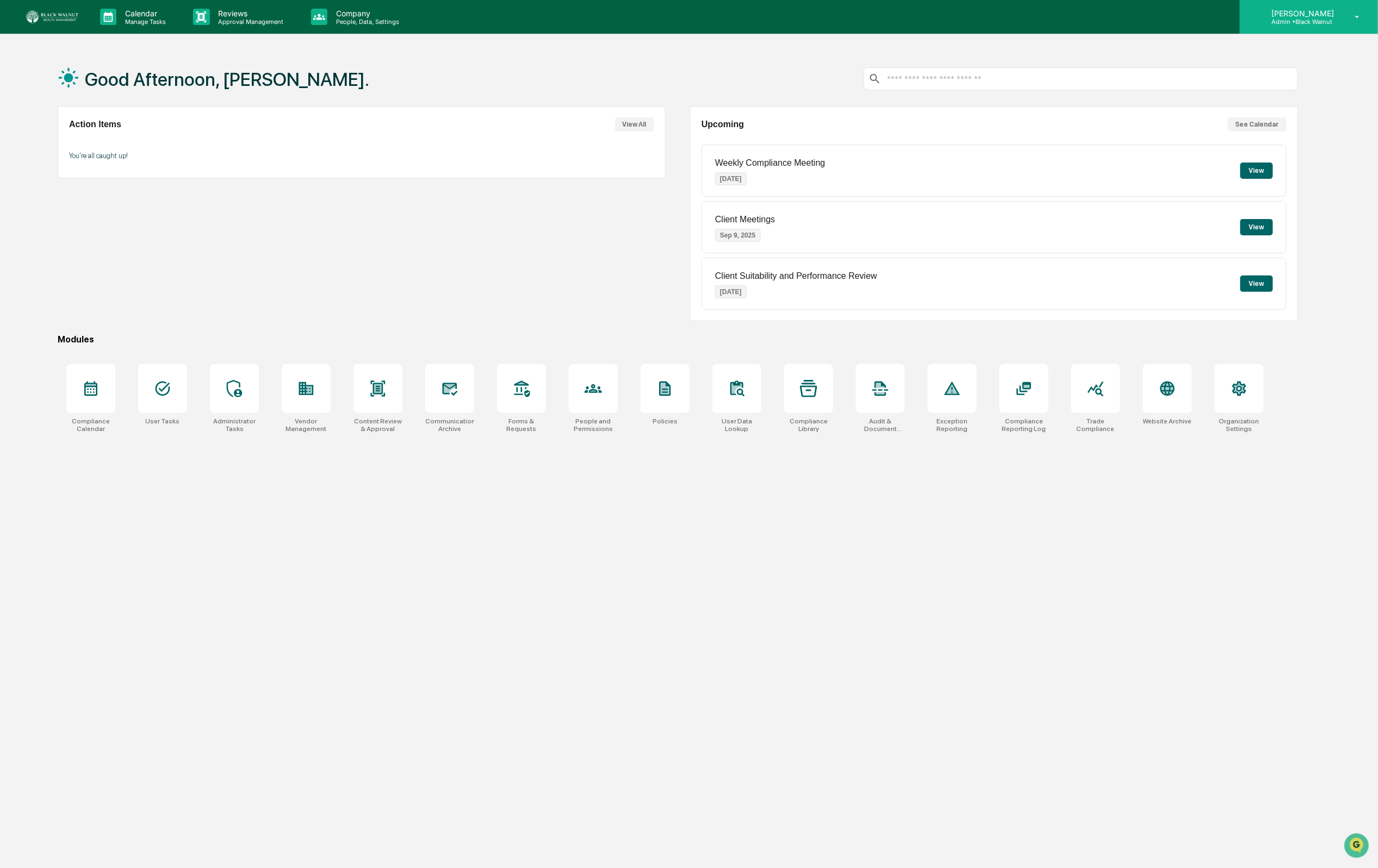
click at [1287, 20] on p "Admin • Black Walnut" at bounding box center [1301, 22] width 77 height 8
click at [1271, 45] on li "User settings" at bounding box center [1292, 48] width 152 height 20
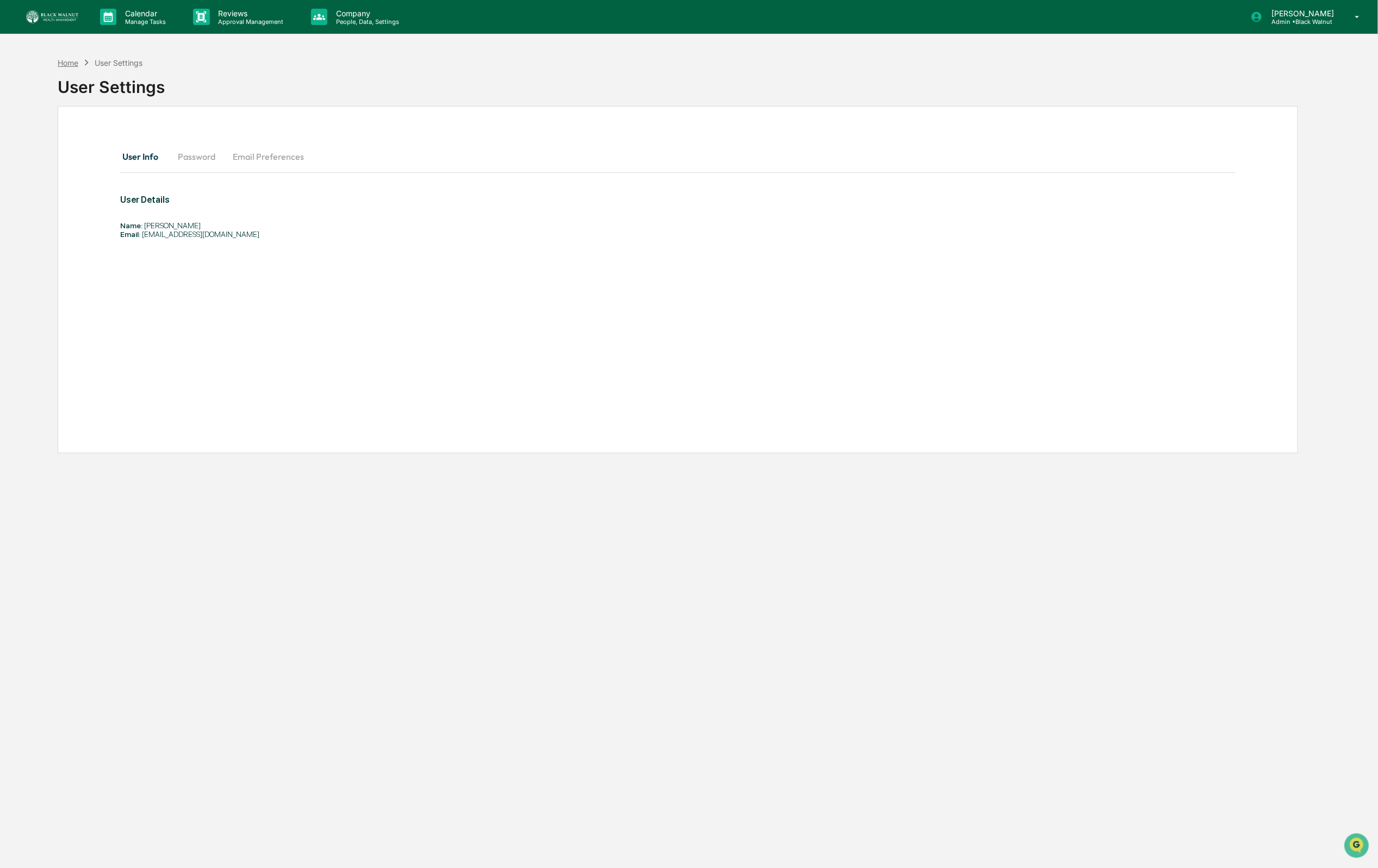
click at [74, 58] on div "Home" at bounding box center [67, 63] width 20 height 9
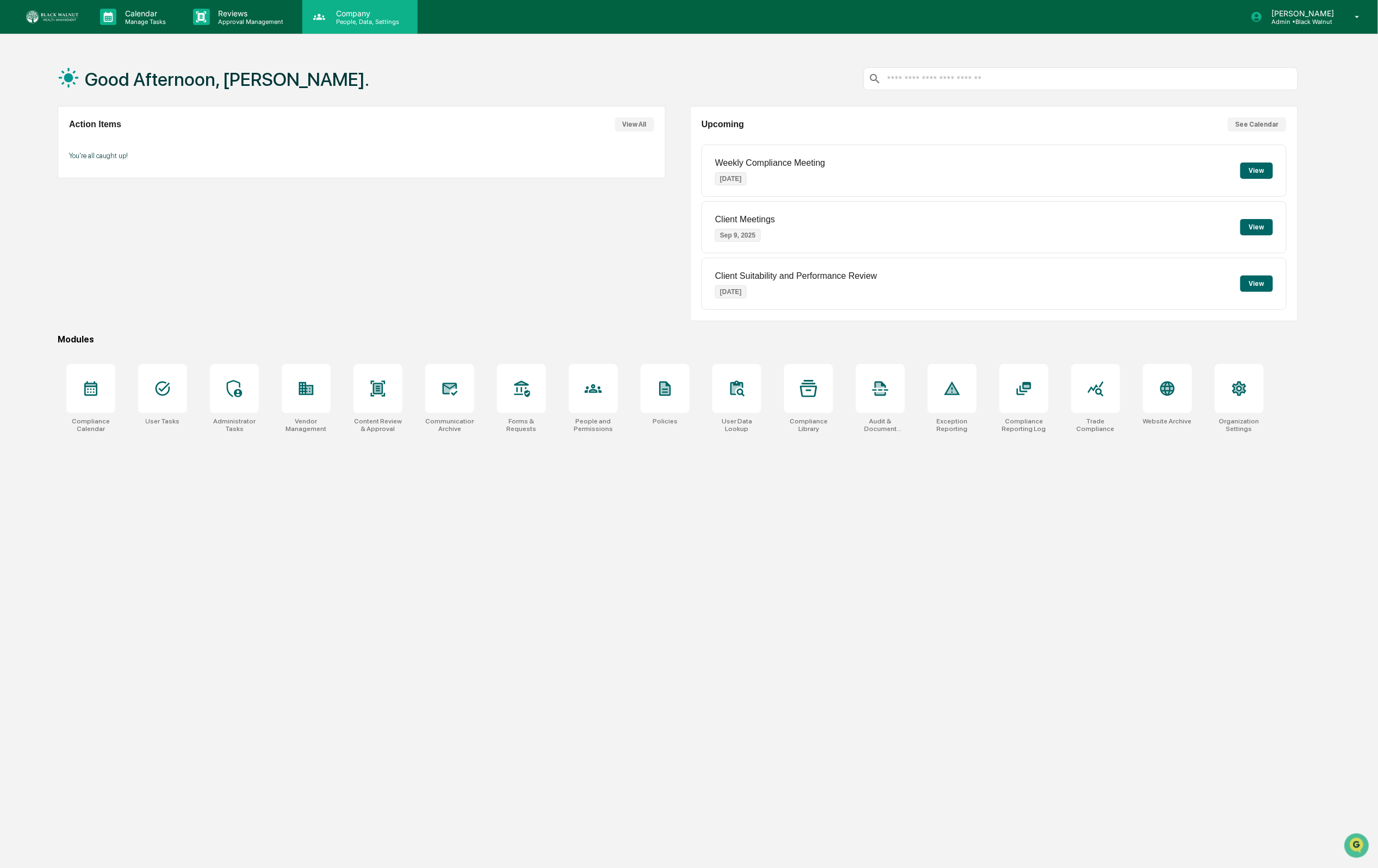
click at [353, 24] on p "People, Data, Settings" at bounding box center [366, 22] width 77 height 8
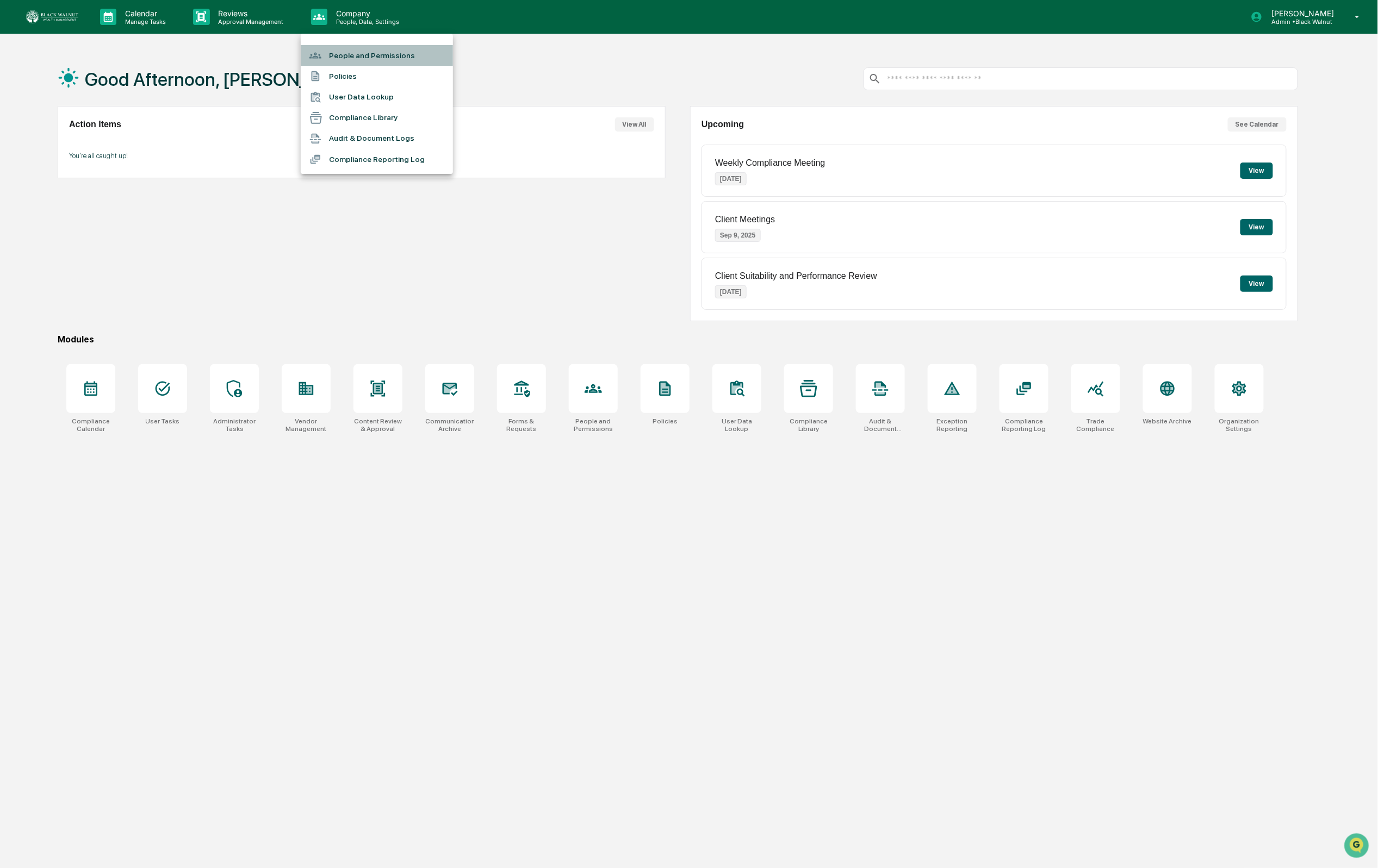
click at [353, 49] on li "People and Permissions" at bounding box center [376, 55] width 152 height 20
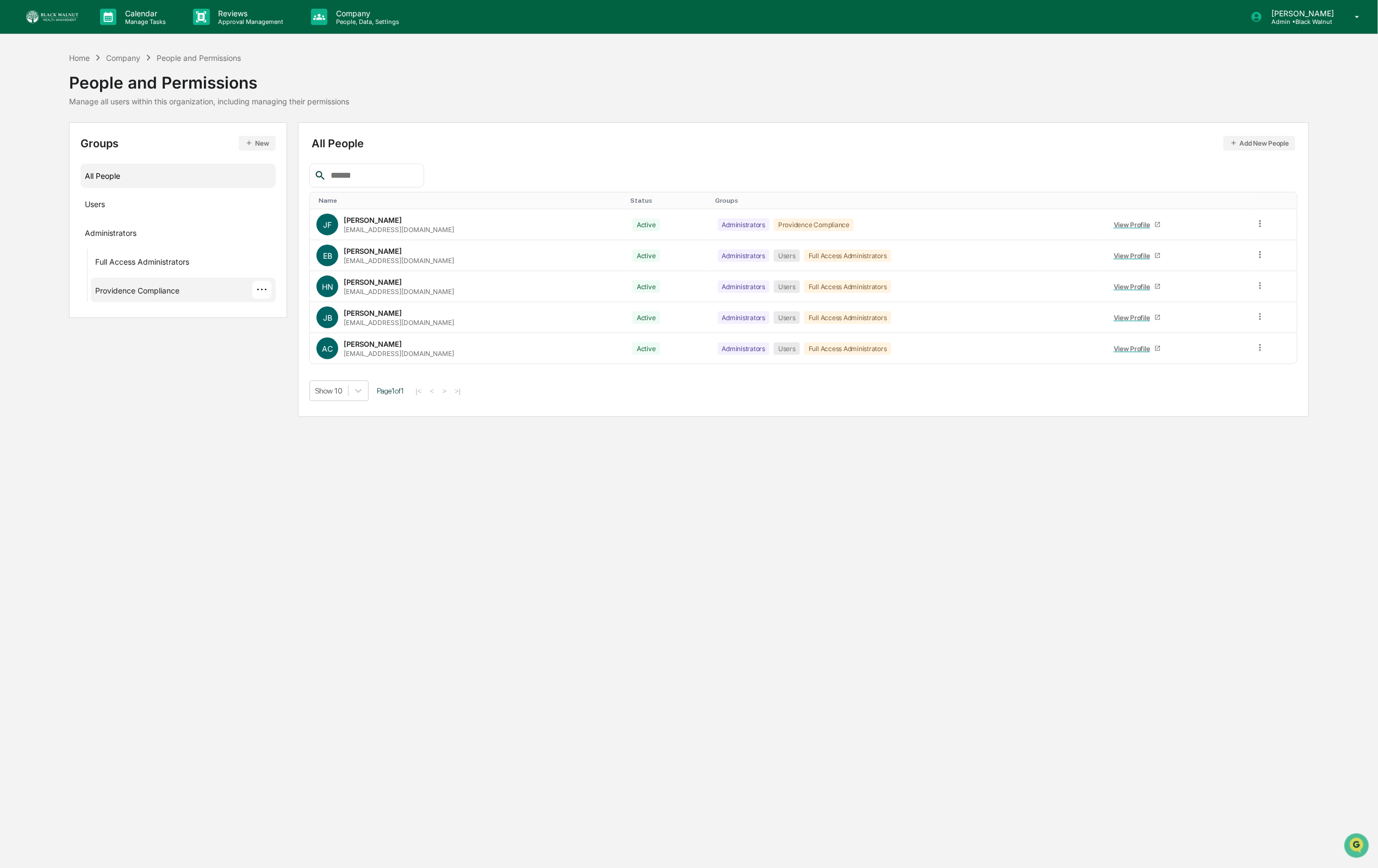
click at [212, 294] on div "Providence Compliance ···" at bounding box center [183, 290] width 176 height 18
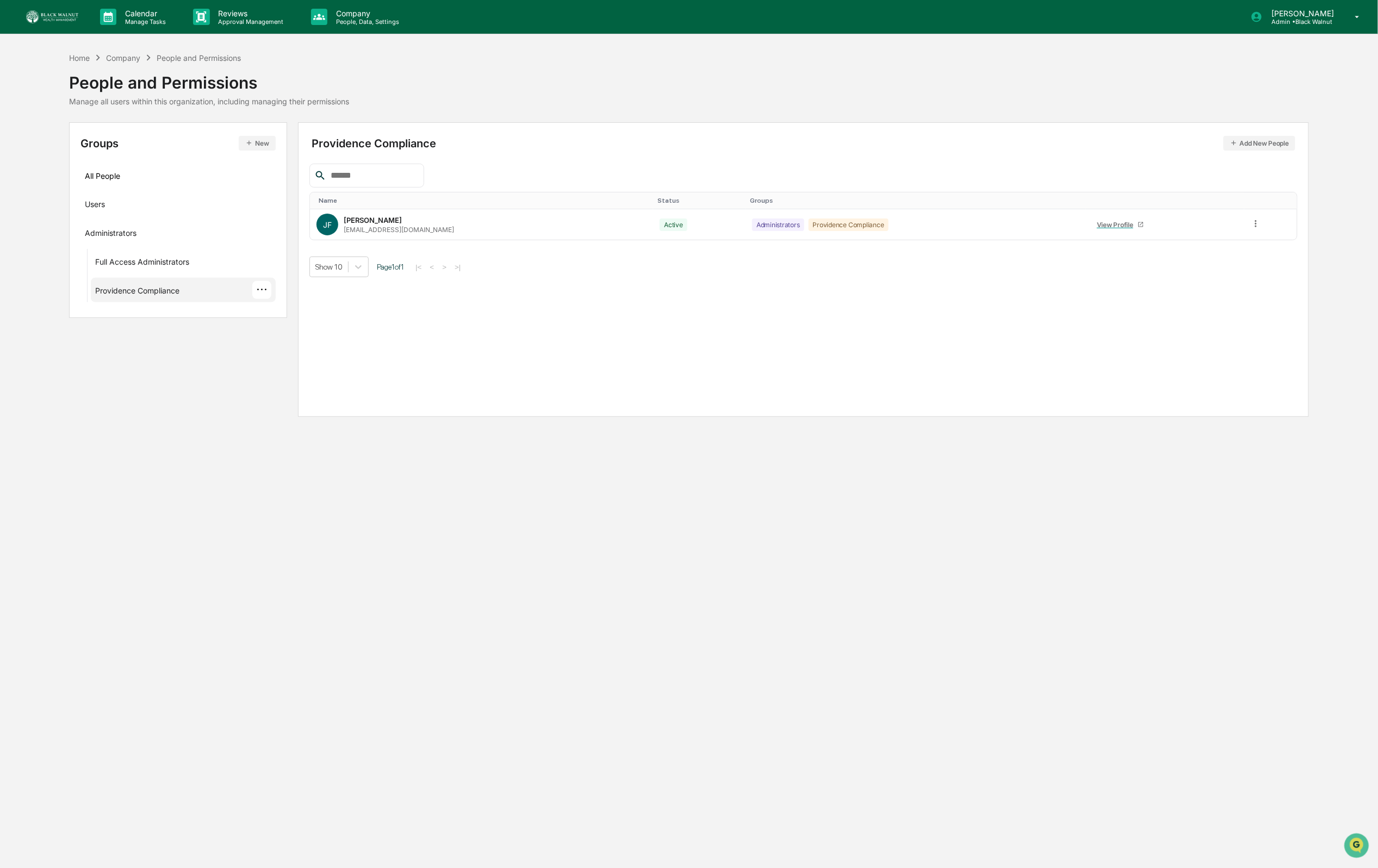
click at [262, 296] on div "···" at bounding box center [262, 290] width 19 height 18
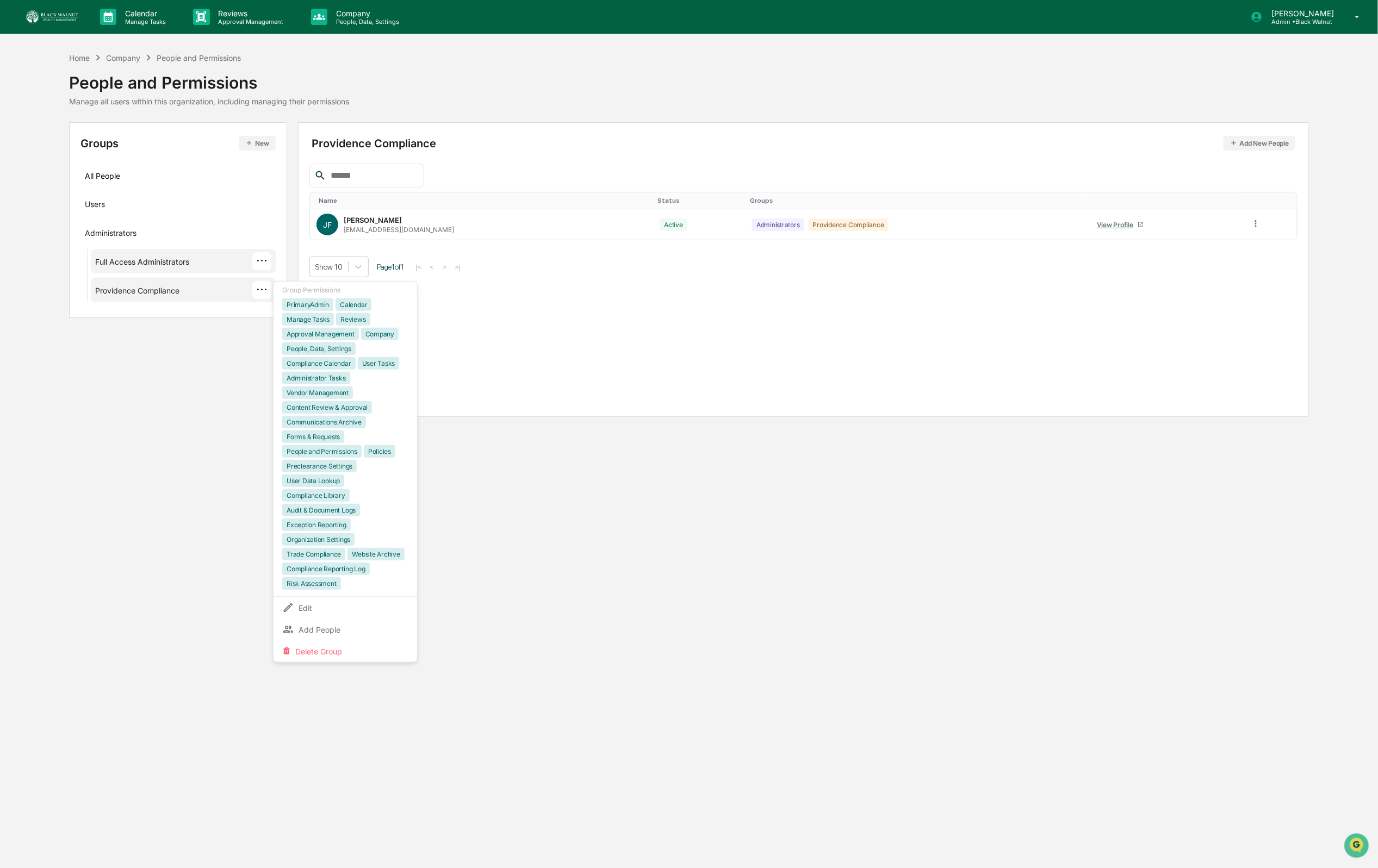
click at [265, 265] on div "···" at bounding box center [262, 262] width 19 height 18
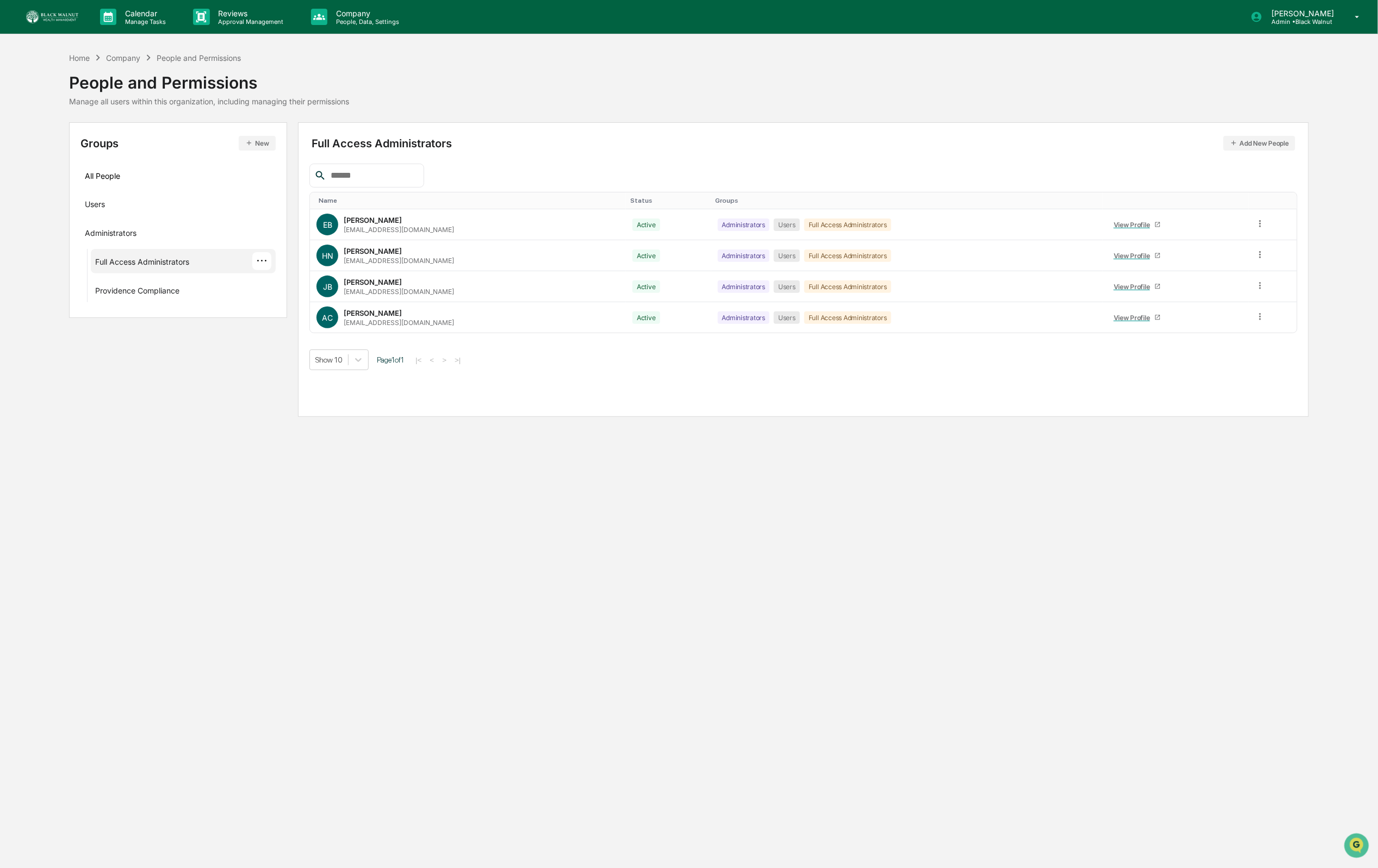
click at [808, 440] on div "Calendar Manage Tasks Reviews Approval Management Company People, Data, Setting…" at bounding box center [689, 434] width 1378 height 868
drag, startPoint x: 139, startPoint y: 61, endPoint x: 121, endPoint y: 58, distance: 18.2
click at [137, 61] on div "Company" at bounding box center [123, 58] width 34 height 9
click at [119, 58] on div "Company" at bounding box center [123, 58] width 34 height 9
click at [152, 7] on div "Calendar Manage Tasks" at bounding box center [137, 17] width 93 height 33
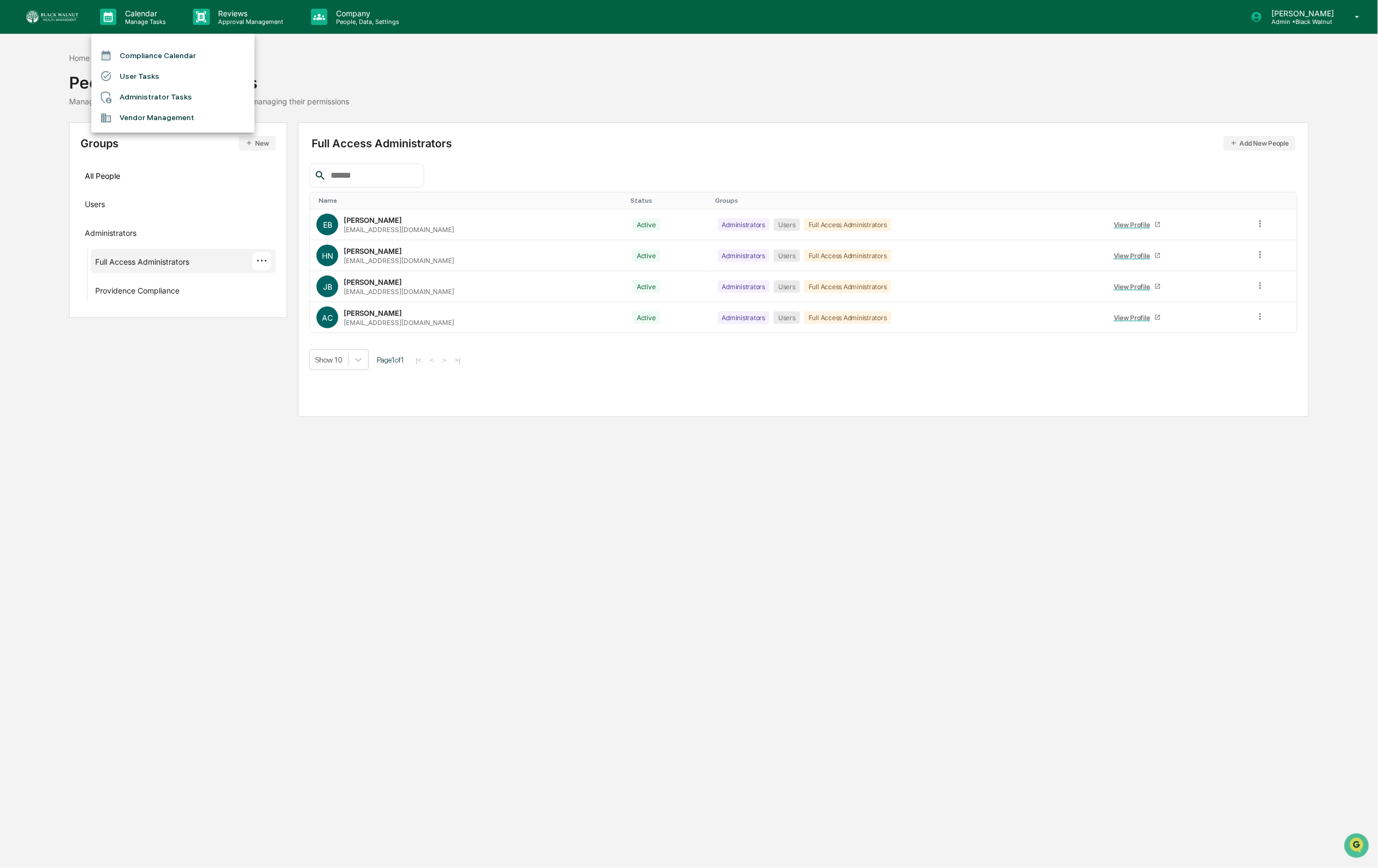
click at [194, 52] on li "Compliance Calendar" at bounding box center [172, 55] width 163 height 20
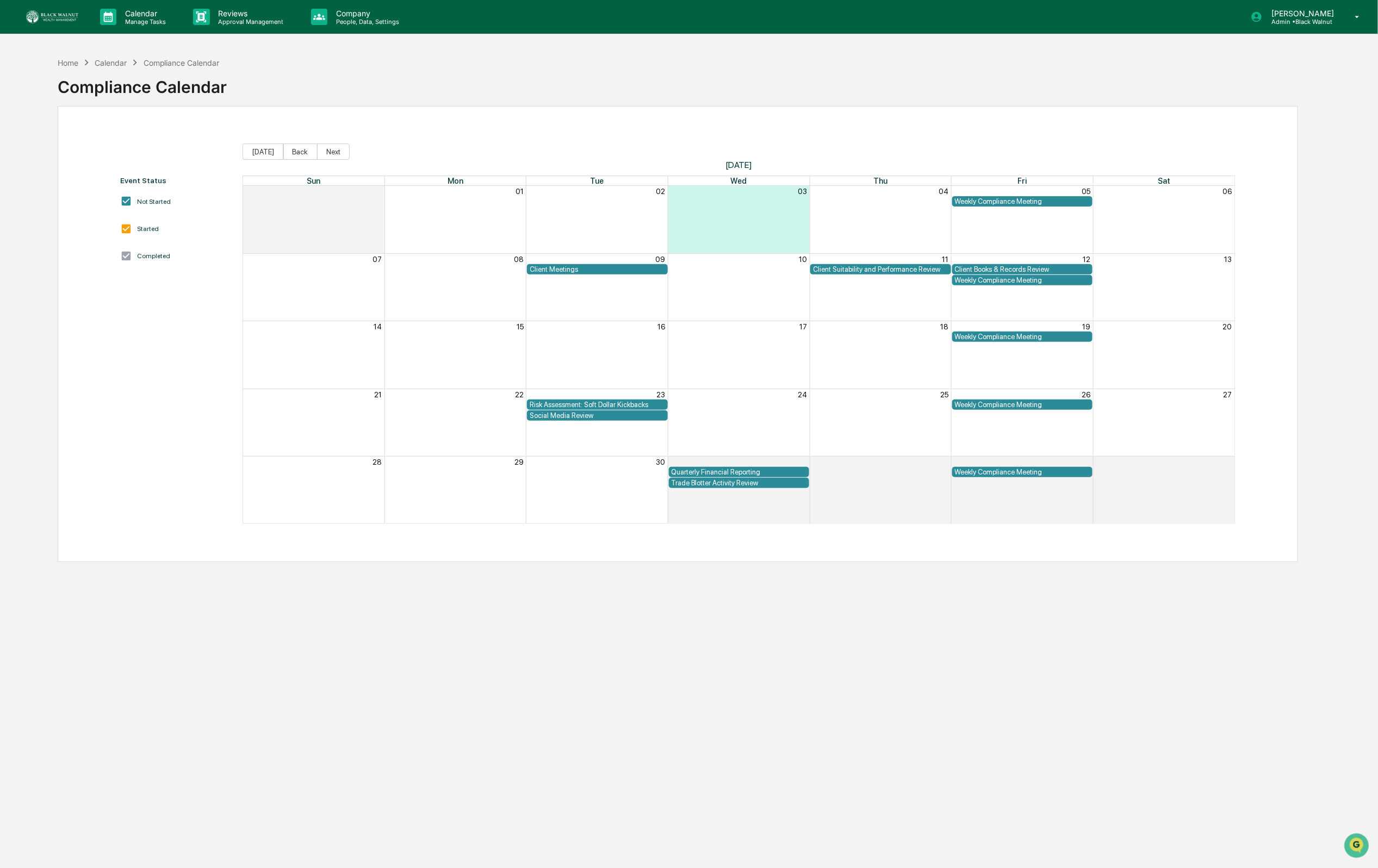
click at [861, 80] on div "Home Calendar Compliance Calendar Compliance Calendar" at bounding box center [677, 79] width 1240 height 55
